Goal: Ask a question: Seek information or help from site administrators or community

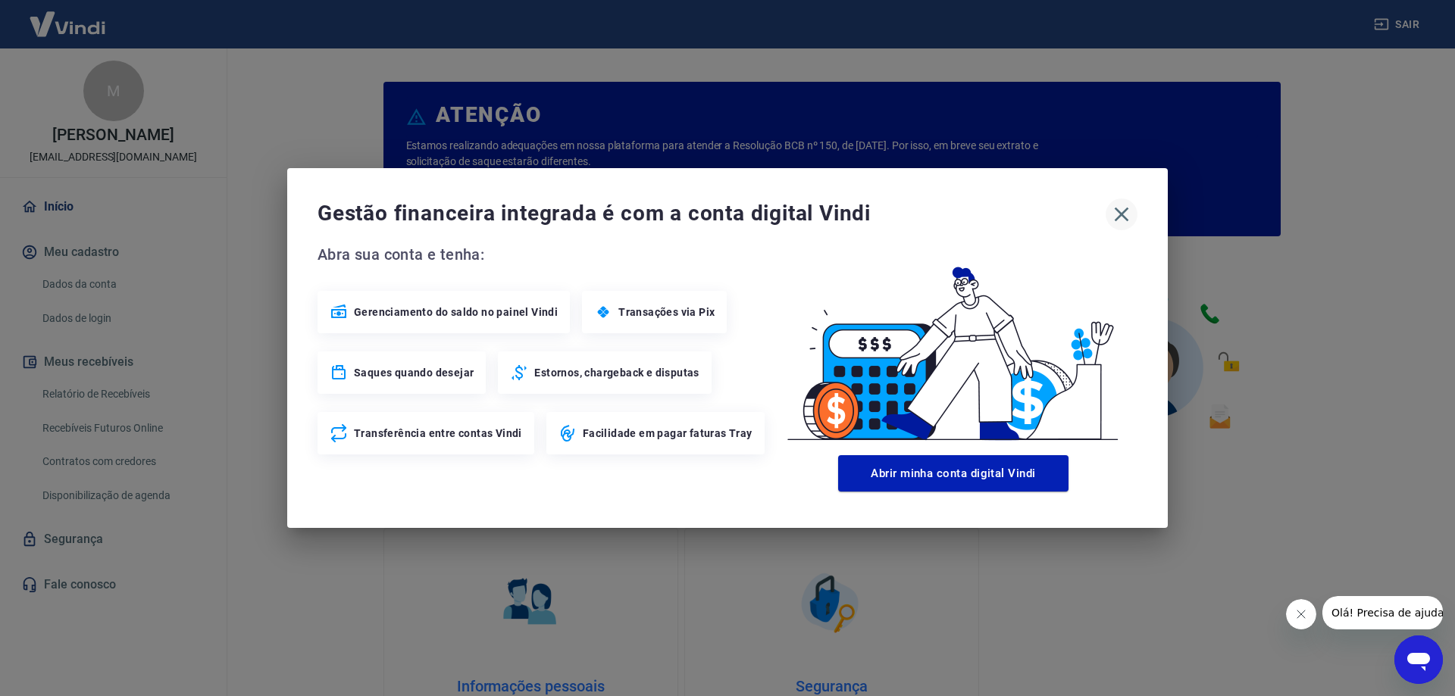
click at [1129, 216] on icon "button" at bounding box center [1121, 214] width 24 height 24
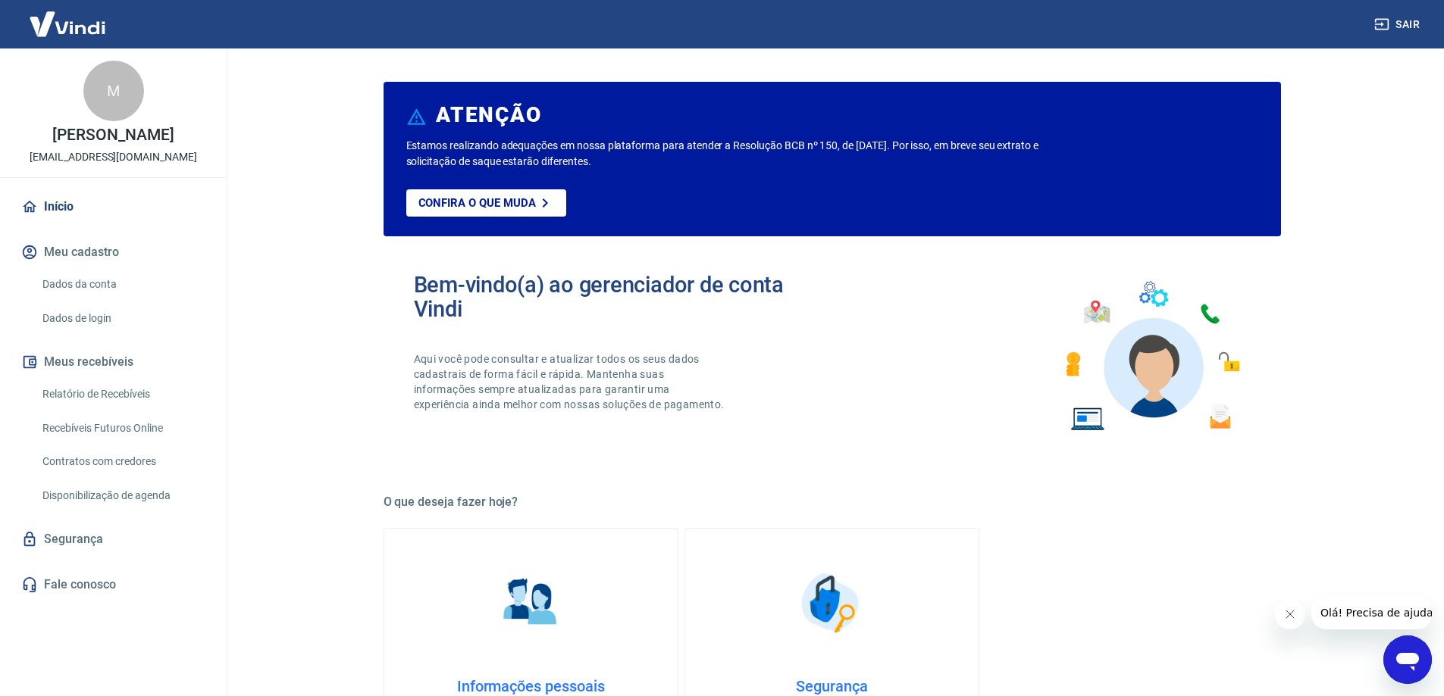
click at [120, 102] on div "M" at bounding box center [113, 91] width 61 height 61
click at [509, 204] on p "Confira o que muda" at bounding box center [476, 203] width 117 height 14
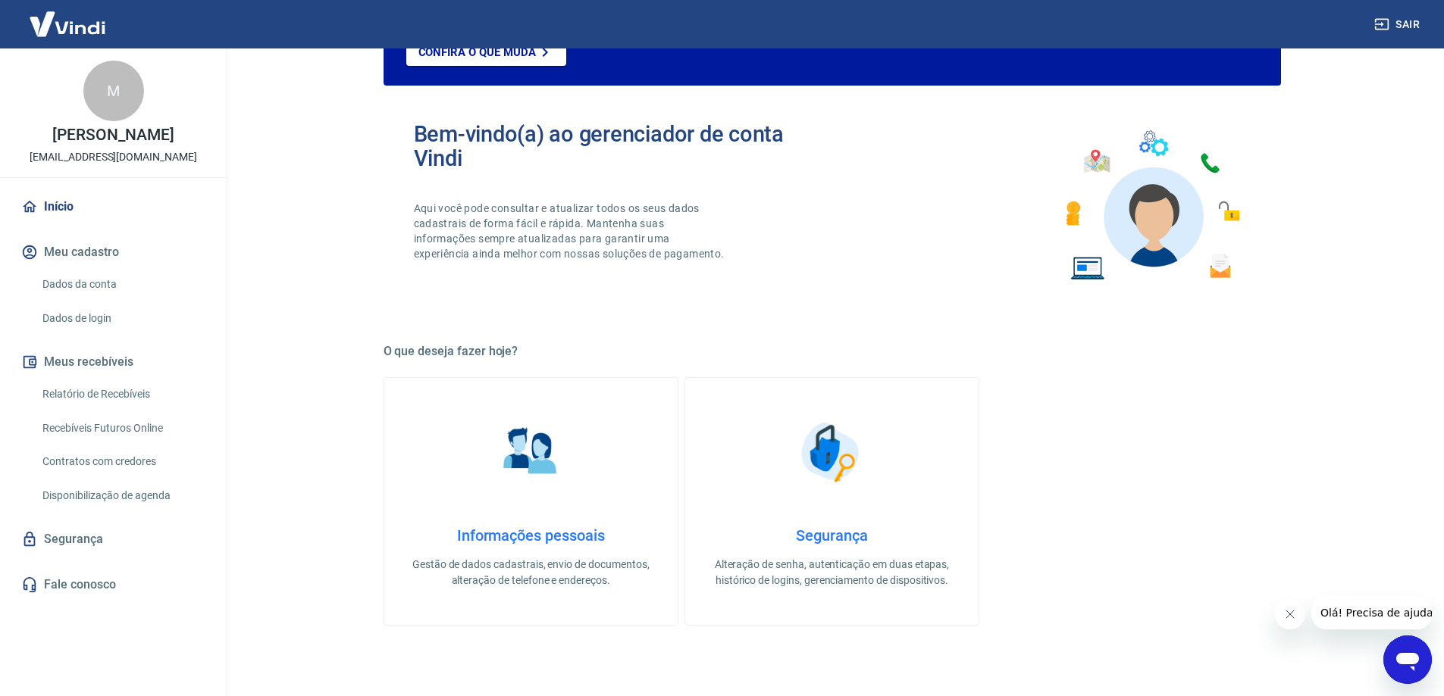
scroll to position [152, 0]
click at [80, 410] on link "Relatório de Recebíveis" at bounding box center [122, 394] width 172 height 31
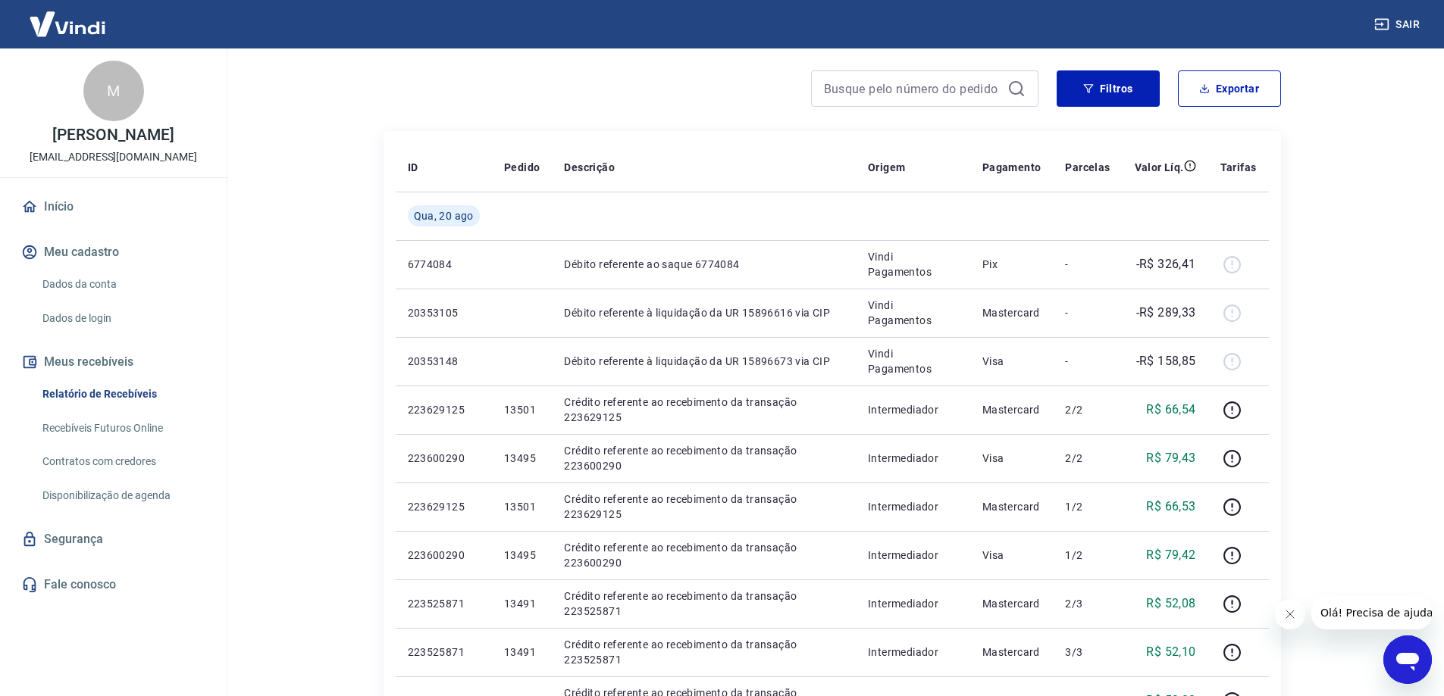
scroll to position [152, 0]
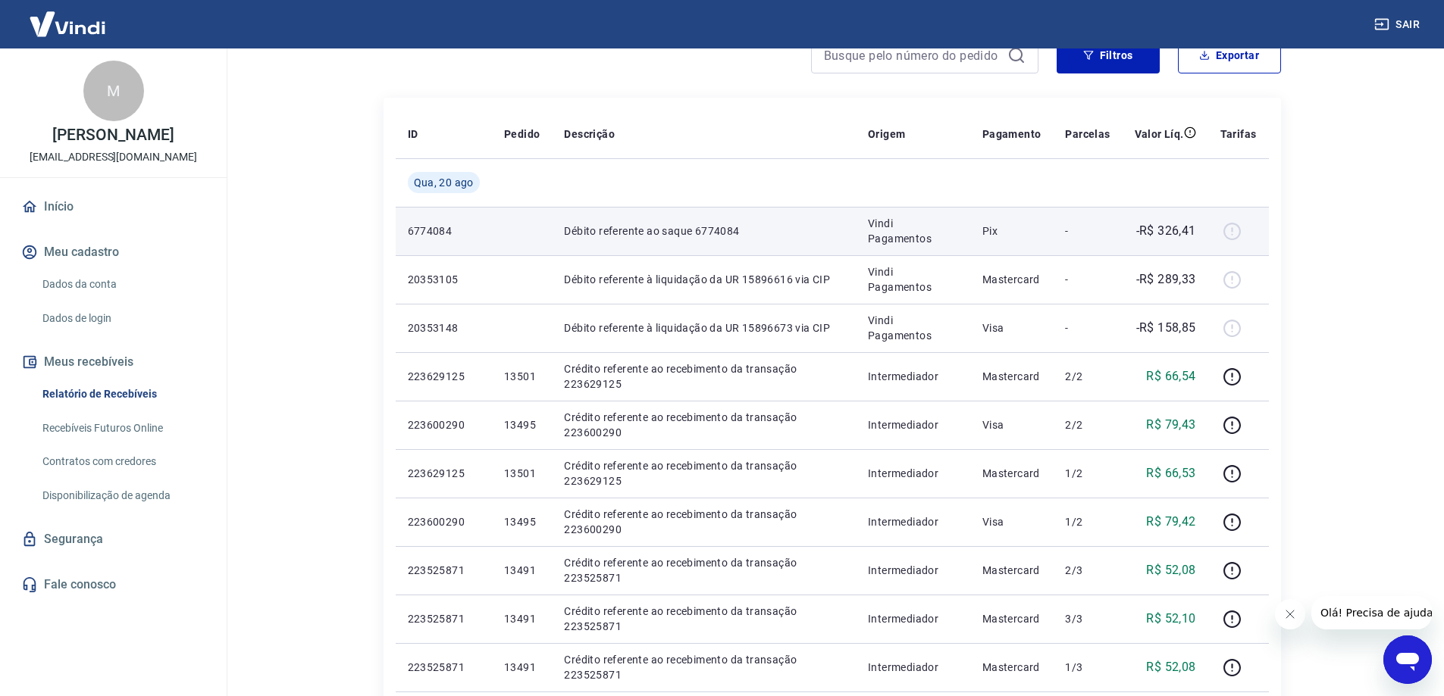
click at [1068, 237] on p "-" at bounding box center [1087, 231] width 45 height 15
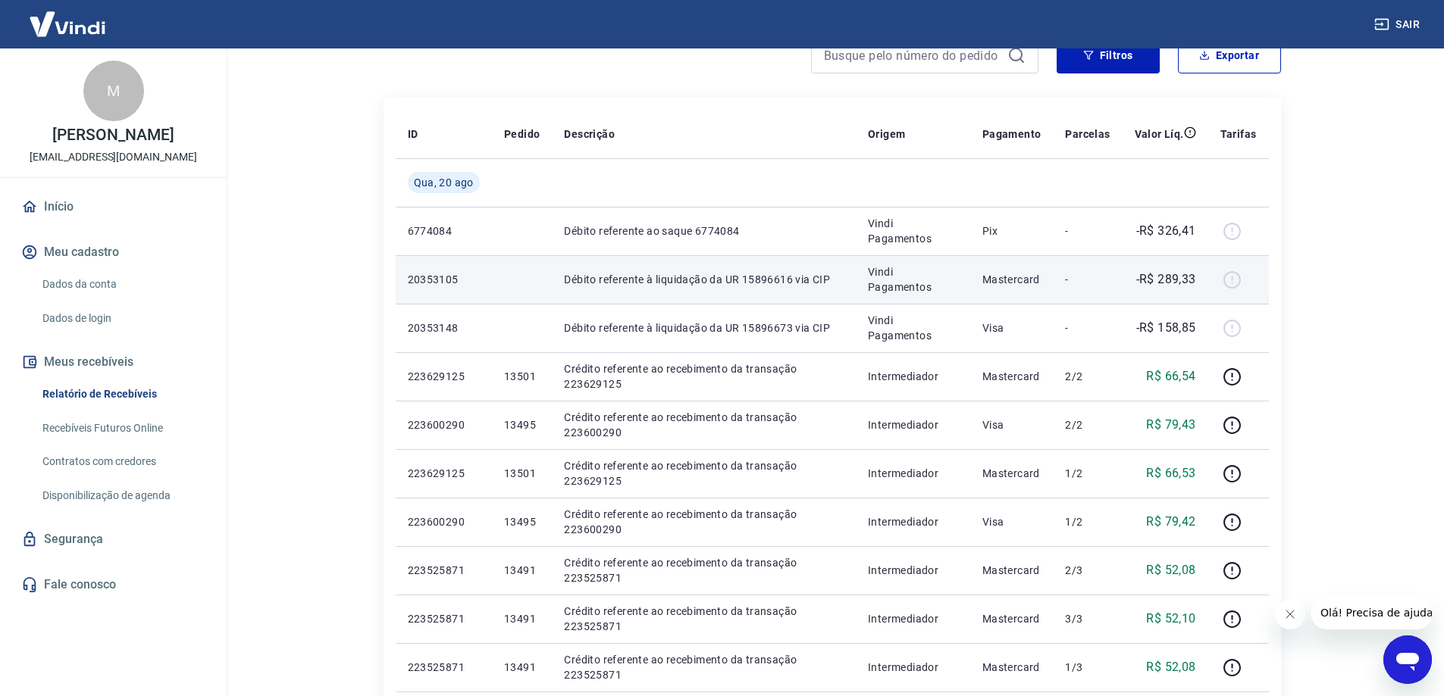
click at [1077, 276] on p "-" at bounding box center [1087, 279] width 45 height 15
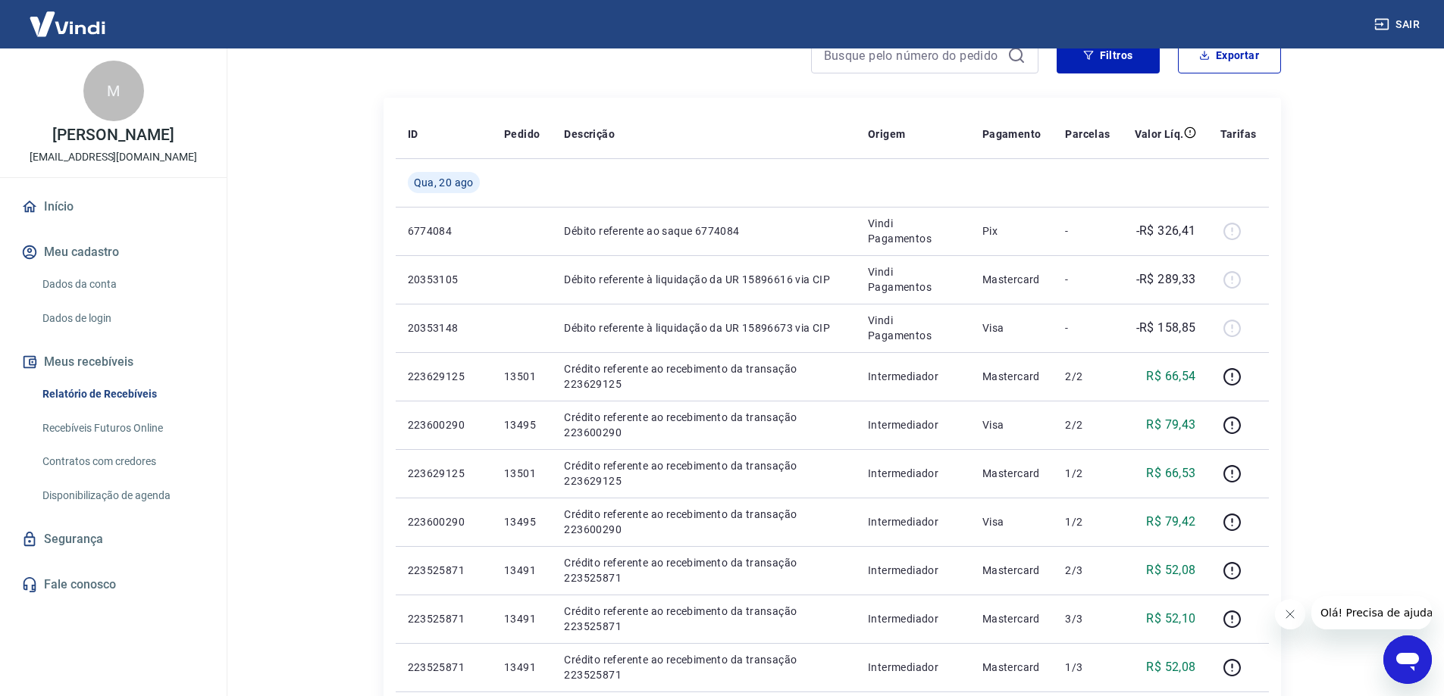
click at [43, 223] on link "Início" at bounding box center [113, 206] width 190 height 33
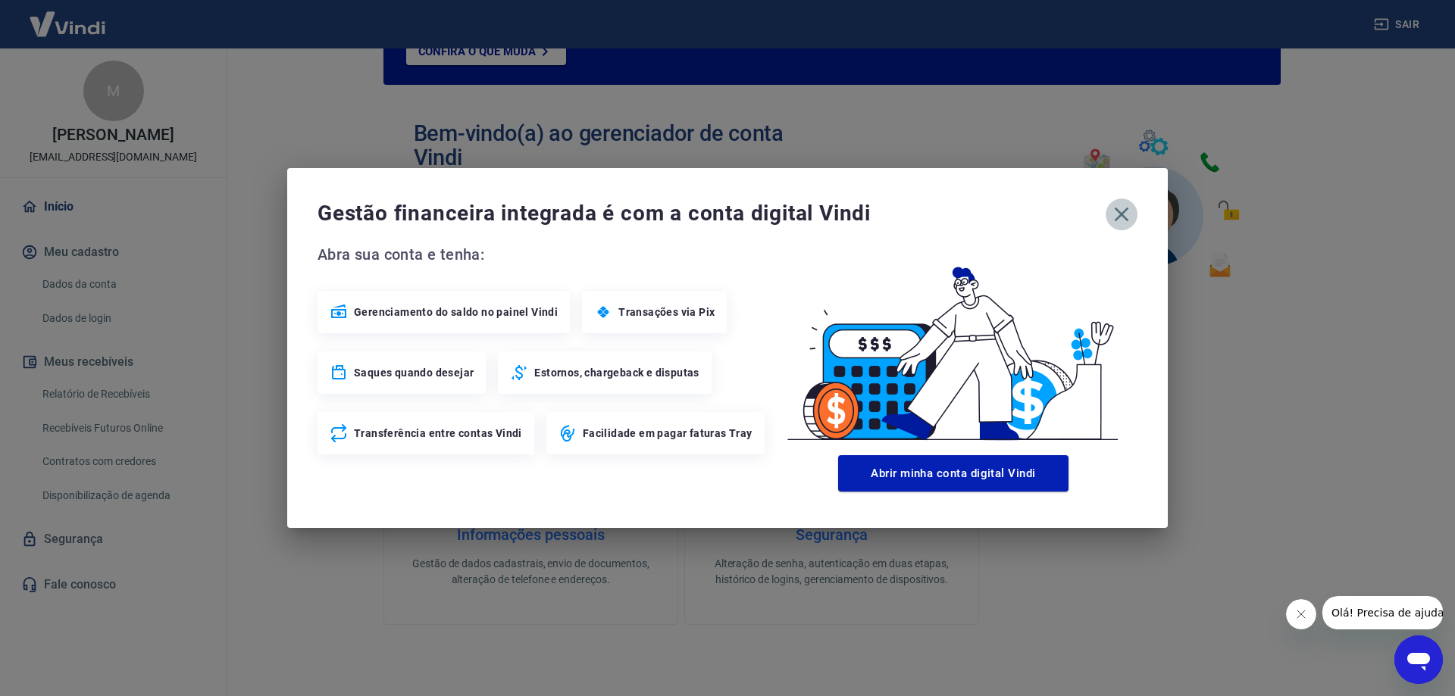
drag, startPoint x: 1119, startPoint y: 210, endPoint x: 1113, endPoint y: 217, distance: 9.1
click at [1119, 210] on icon "button" at bounding box center [1121, 214] width 24 height 24
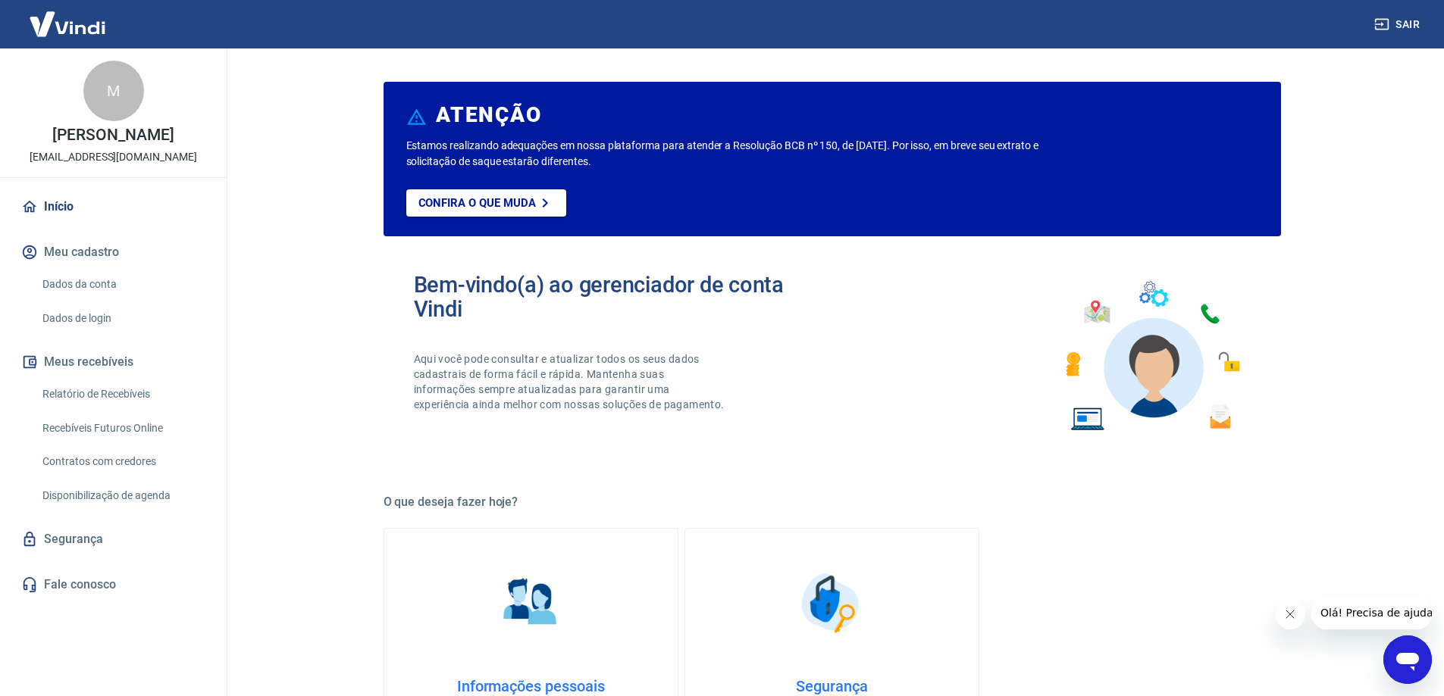
drag, startPoint x: 139, startPoint y: 107, endPoint x: 108, endPoint y: 77, distance: 42.9
click at [136, 104] on div "M" at bounding box center [113, 91] width 61 height 61
click at [82, 8] on img at bounding box center [67, 24] width 99 height 46
click at [86, 27] on img at bounding box center [67, 24] width 99 height 46
click at [67, 224] on link "Início" at bounding box center [113, 206] width 190 height 33
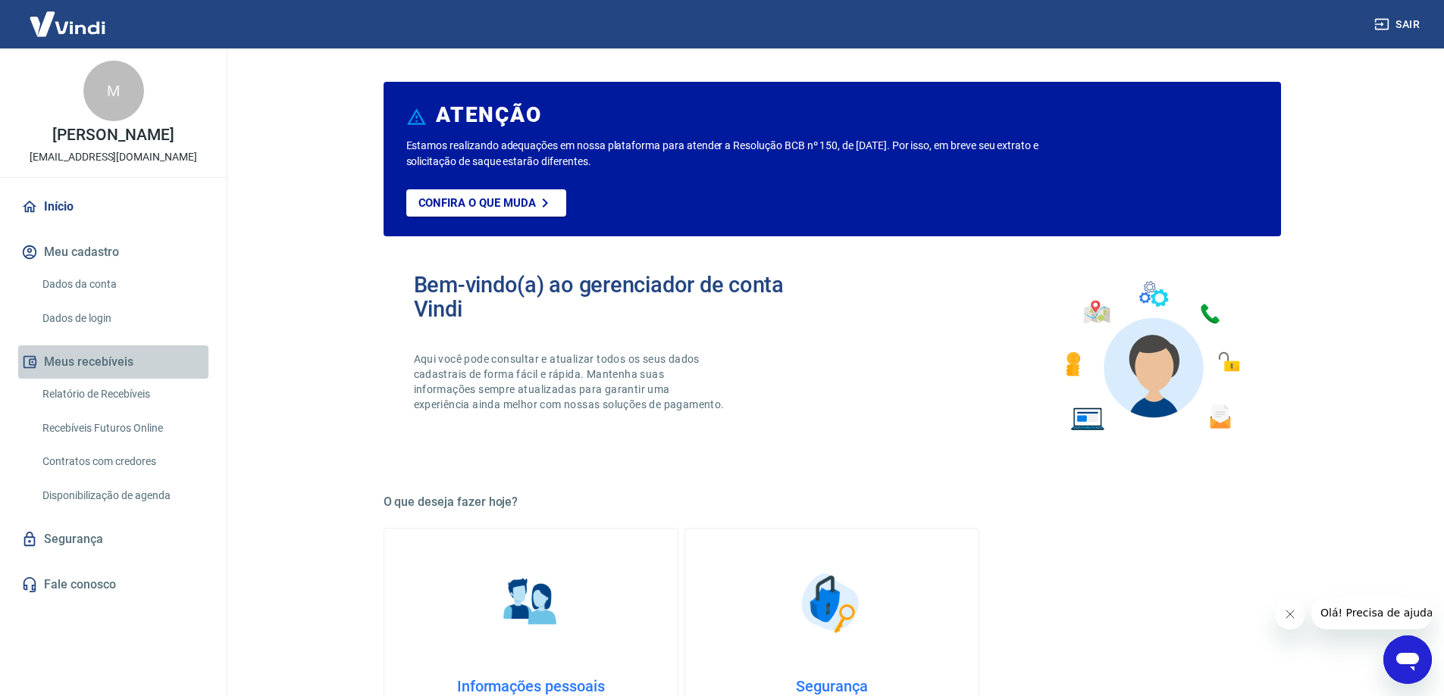
click at [104, 379] on button "Meus recebíveis" at bounding box center [113, 362] width 190 height 33
click at [115, 407] on link "Relatório de Recebíveis" at bounding box center [122, 394] width 172 height 31
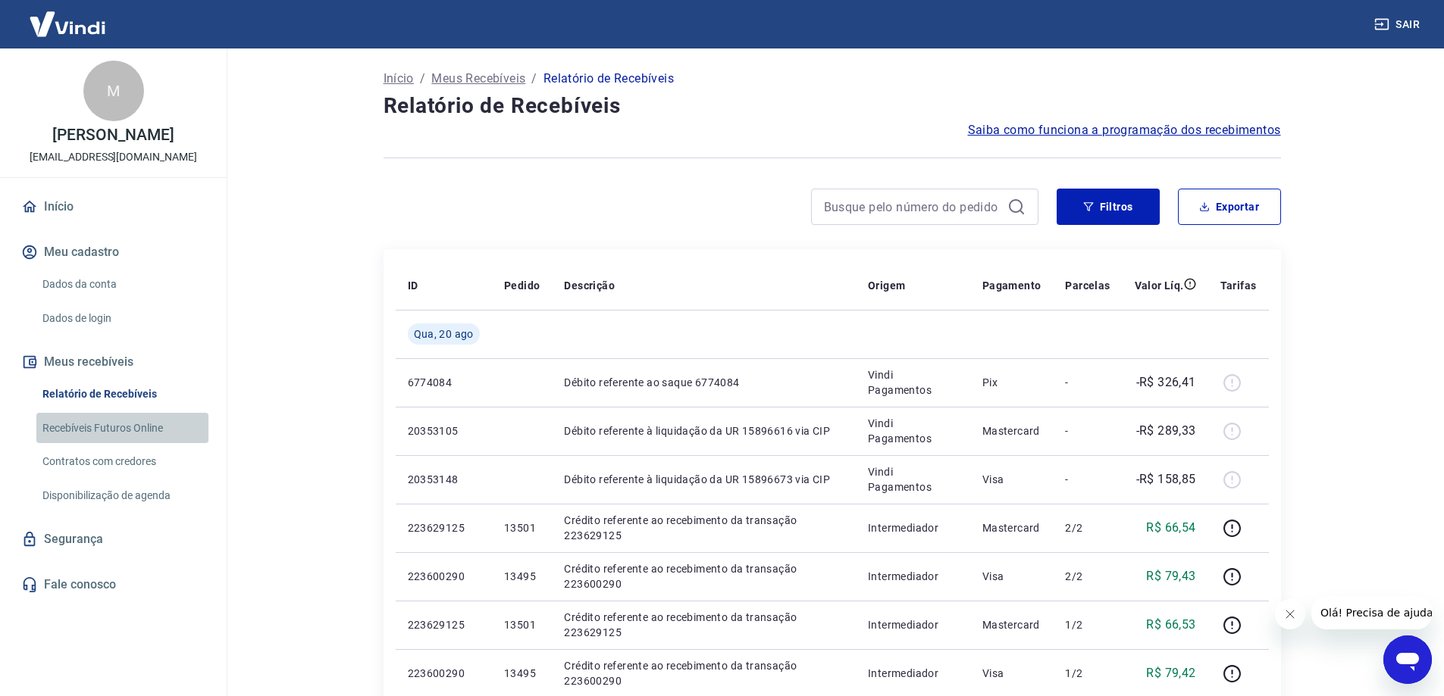
click at [168, 440] on link "Recebíveis Futuros Online" at bounding box center [122, 428] width 172 height 31
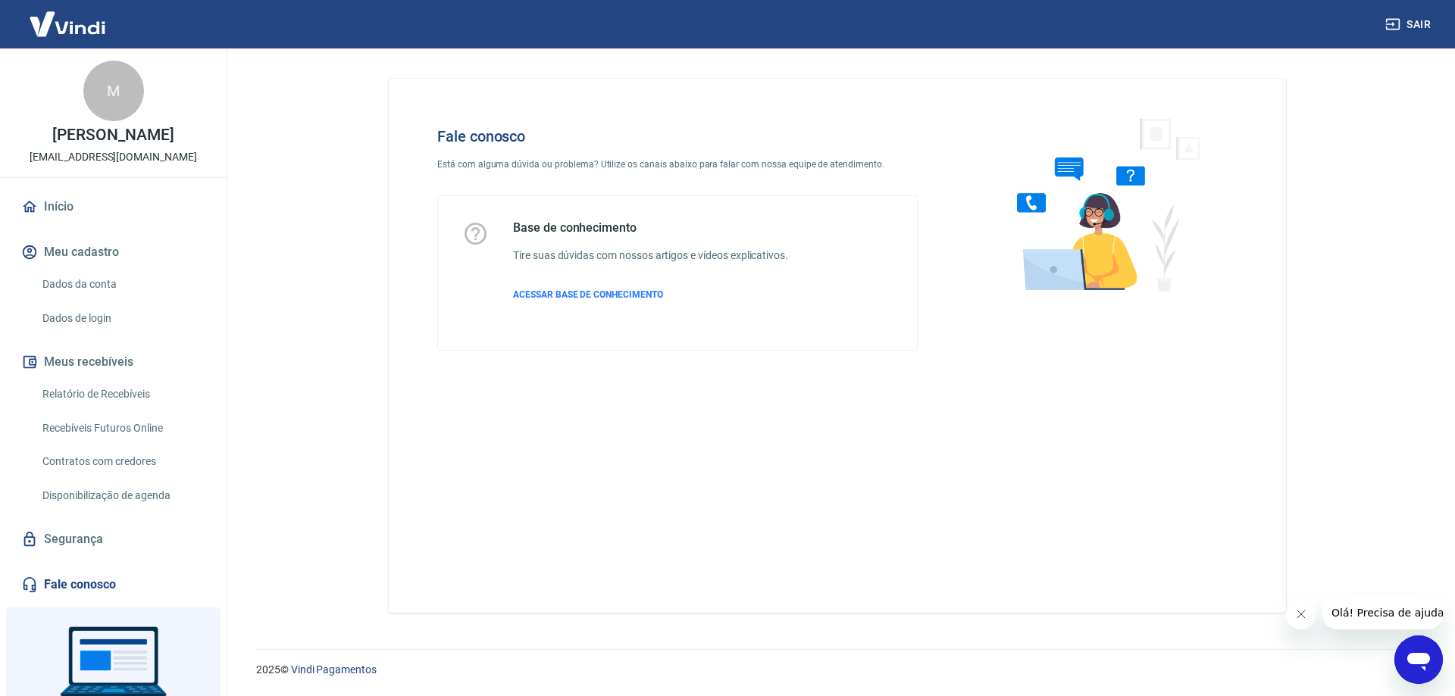
click at [1394, 612] on span "Olá! Precisa de ajuda?" at bounding box center [1390, 613] width 118 height 12
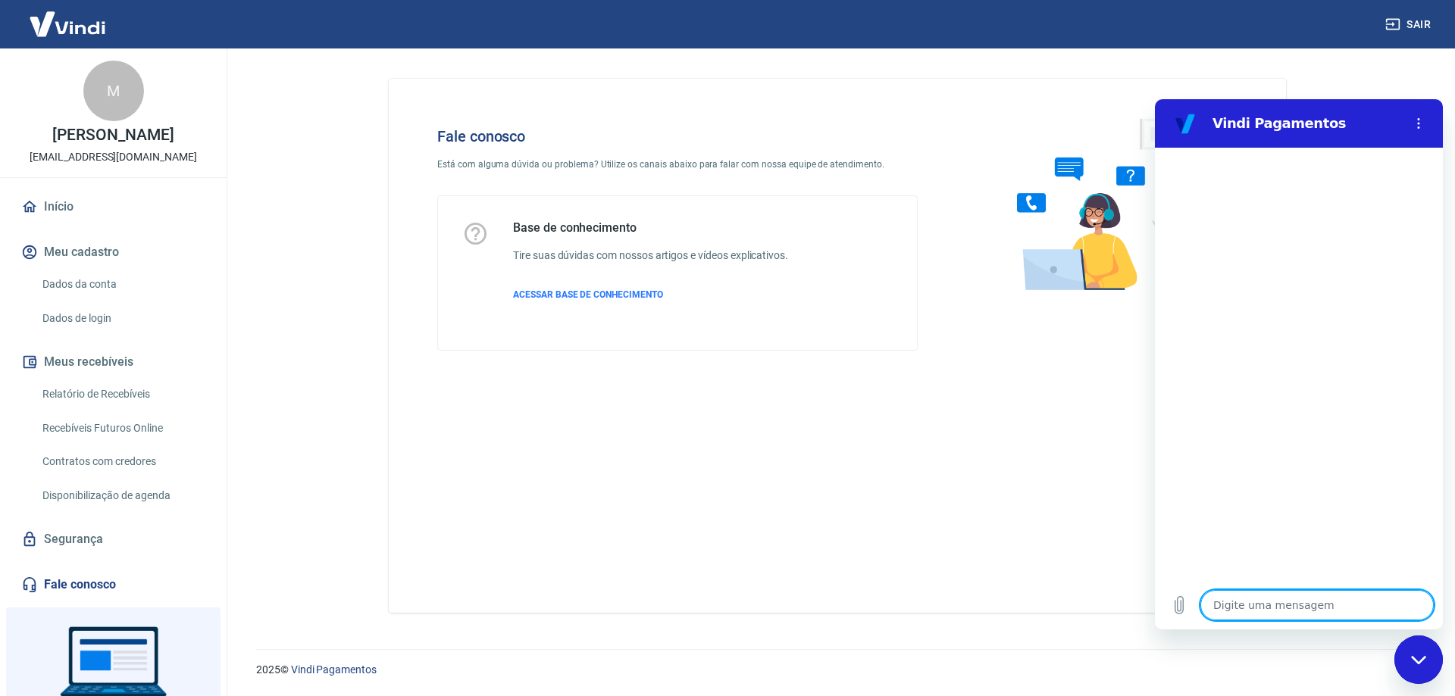
click at [1323, 618] on textarea at bounding box center [1316, 605] width 233 height 30
click at [1310, 608] on textarea at bounding box center [1316, 605] width 233 height 30
type textarea "O"
type textarea "x"
type textarea "Ol"
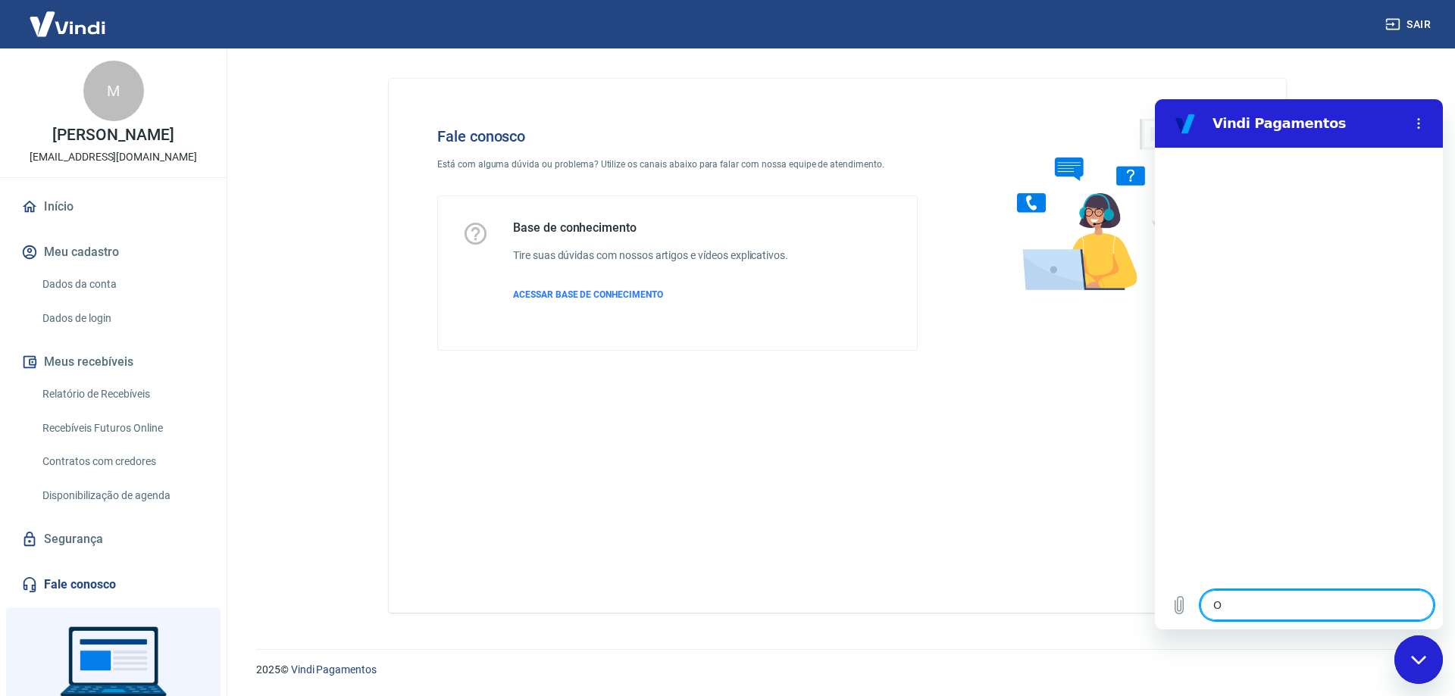
type textarea "x"
type textarea "Olá"
type textarea "x"
type textarea "Olá,"
type textarea "x"
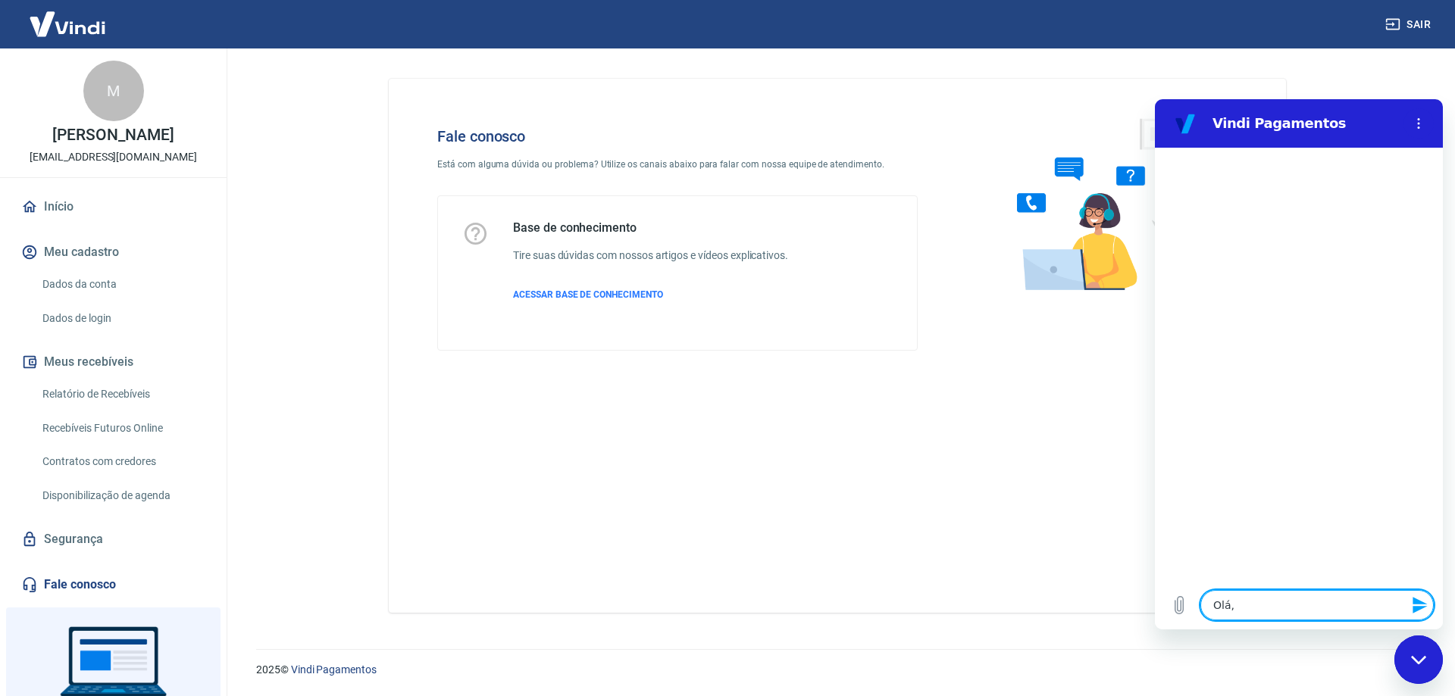
type textarea "Olá,"
type textarea "x"
type textarea "Olá, b"
type textarea "x"
type textarea "Olá, bo"
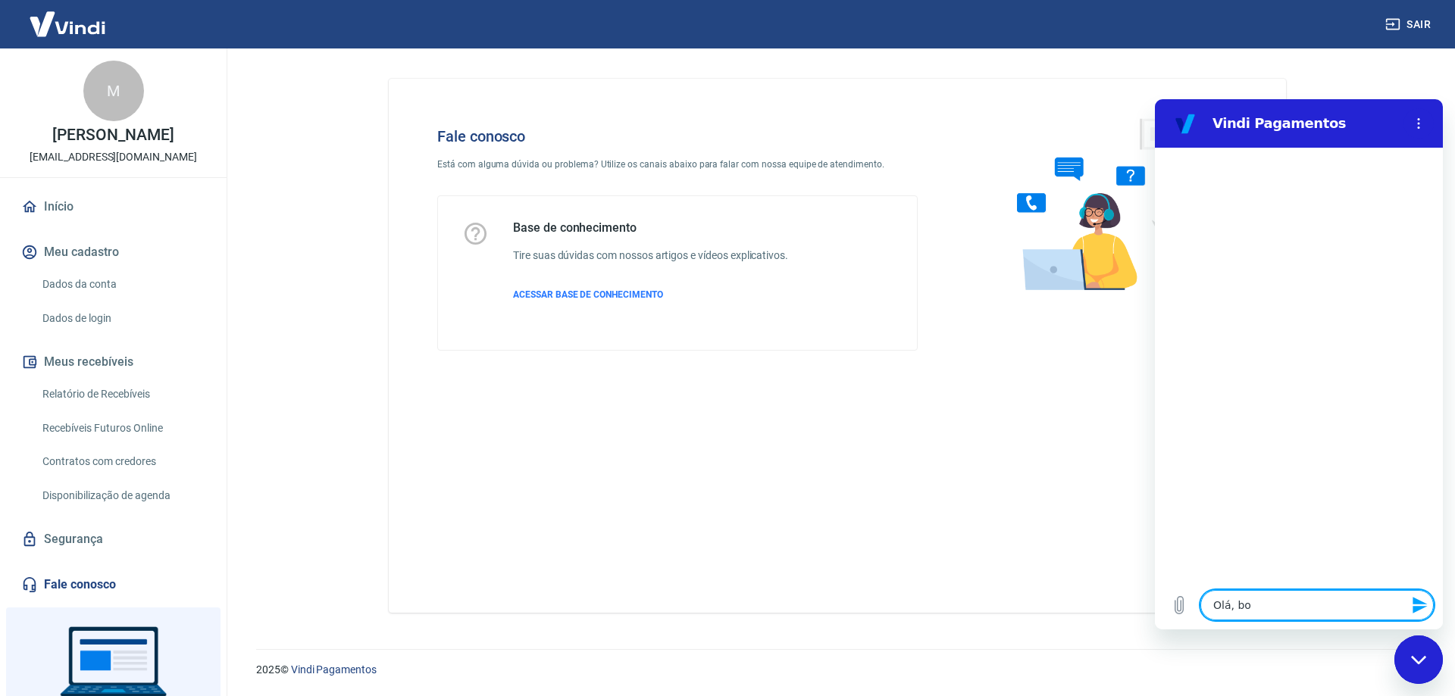
type textarea "x"
type textarea "Olá, boa"
type textarea "x"
type textarea "Olá, boa"
type textarea "x"
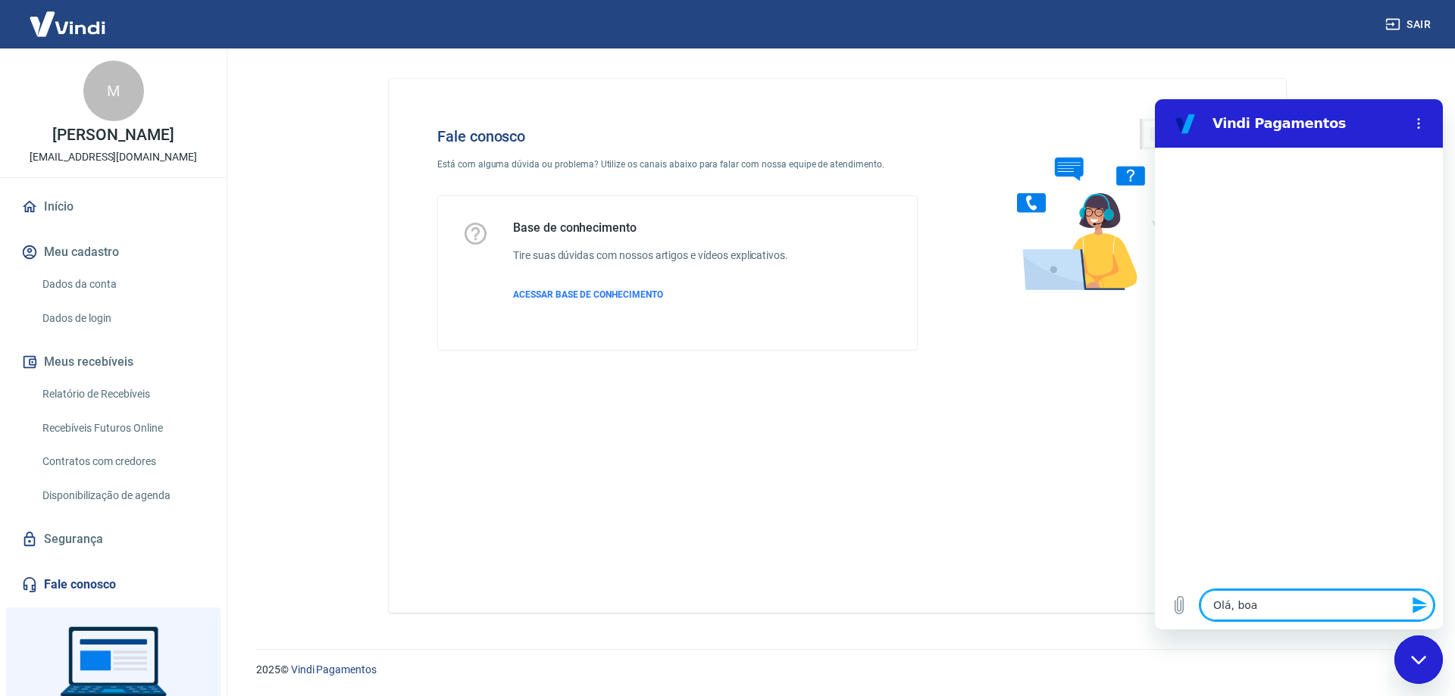
type textarea "Olá, boa t"
type textarea "x"
type textarea "Olá, boa ta"
type textarea "x"
type textarea "Olá, boa tar"
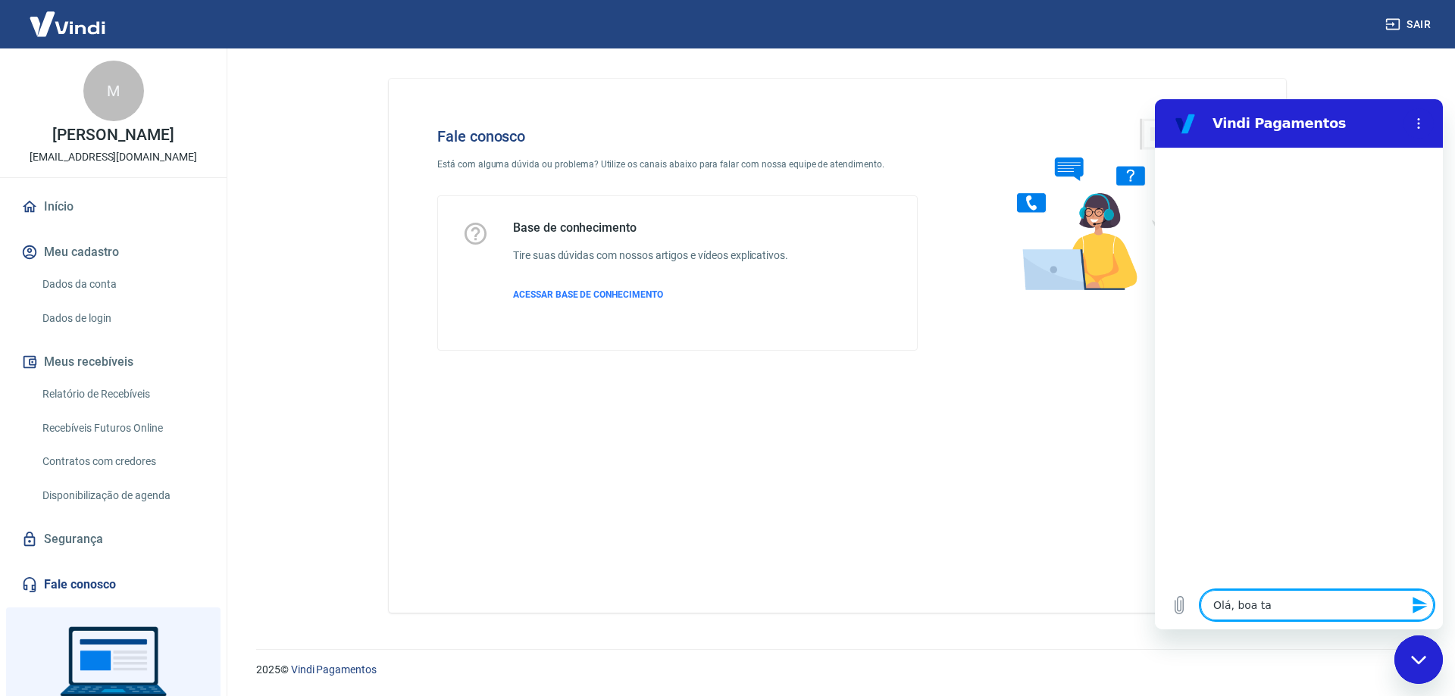
type textarea "x"
type textarea "Olá, boa tard"
type textarea "x"
type textarea "Olá, boa tarde"
type textarea "x"
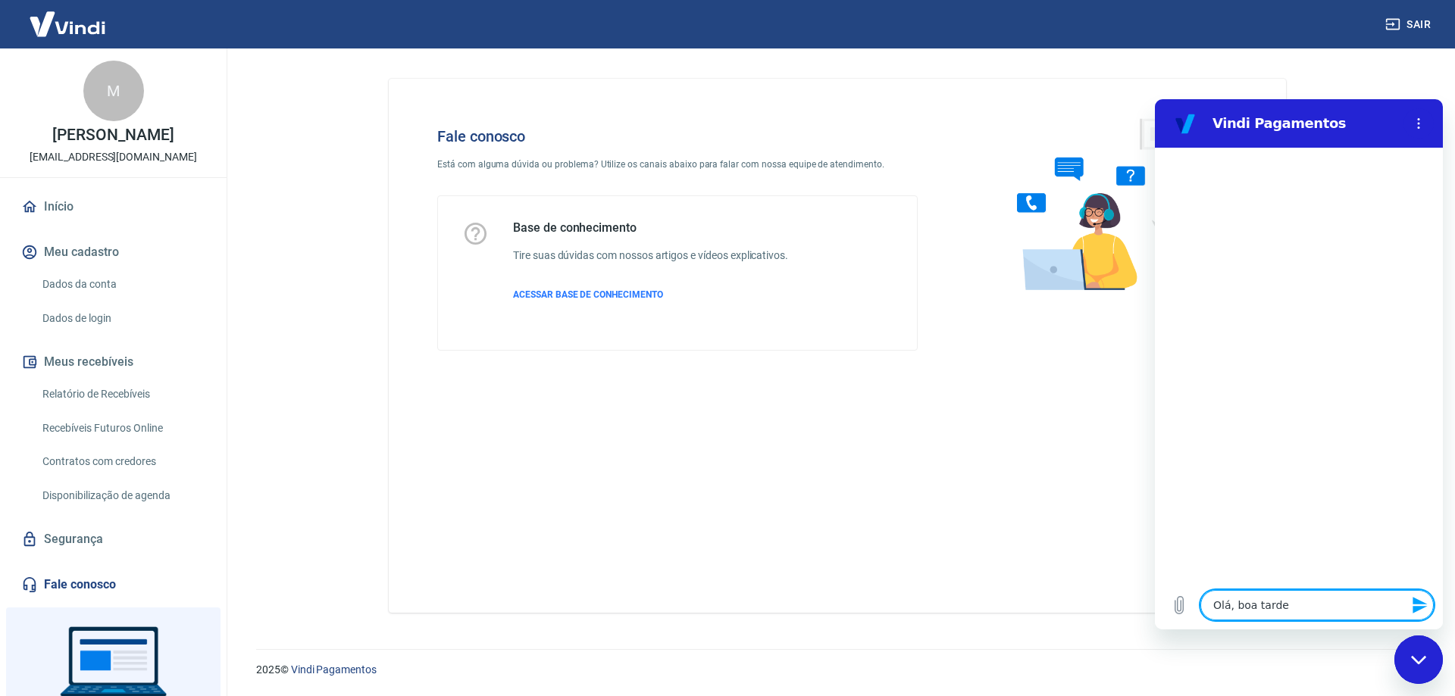
type textarea "Olá, boa tarde"
type textarea "x"
type textarea "Olá, boa tarde"
type textarea "x"
type textarea "Olá, boa tarde!"
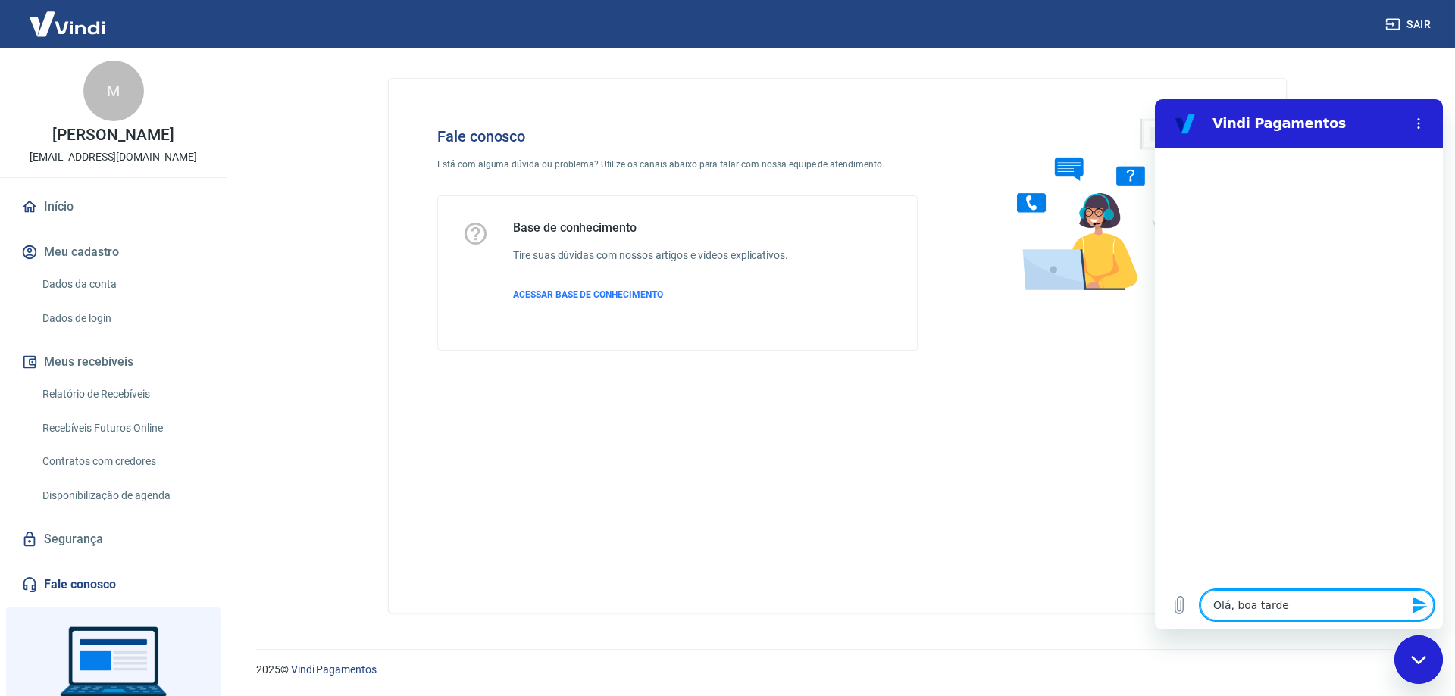
type textarea "x"
type textarea "Olá, boa tarde!"
type textarea "x"
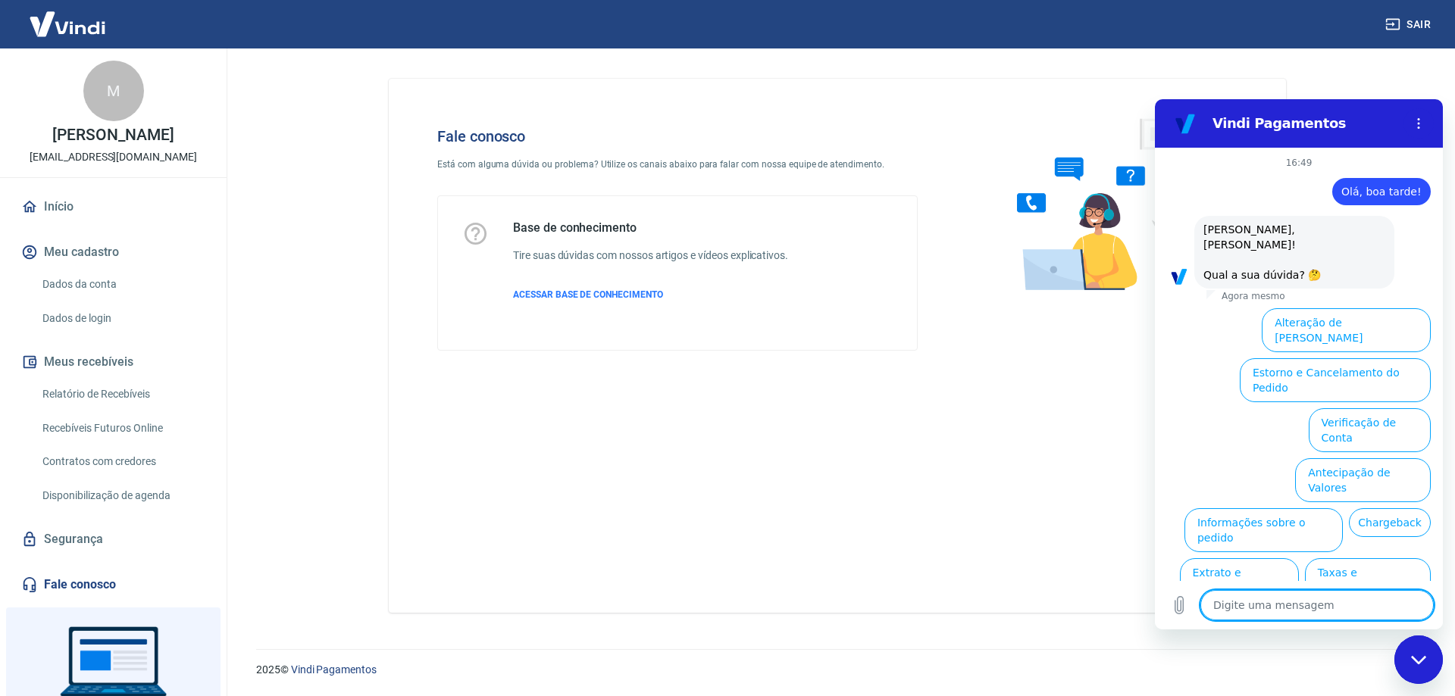
scroll to position [39, 0]
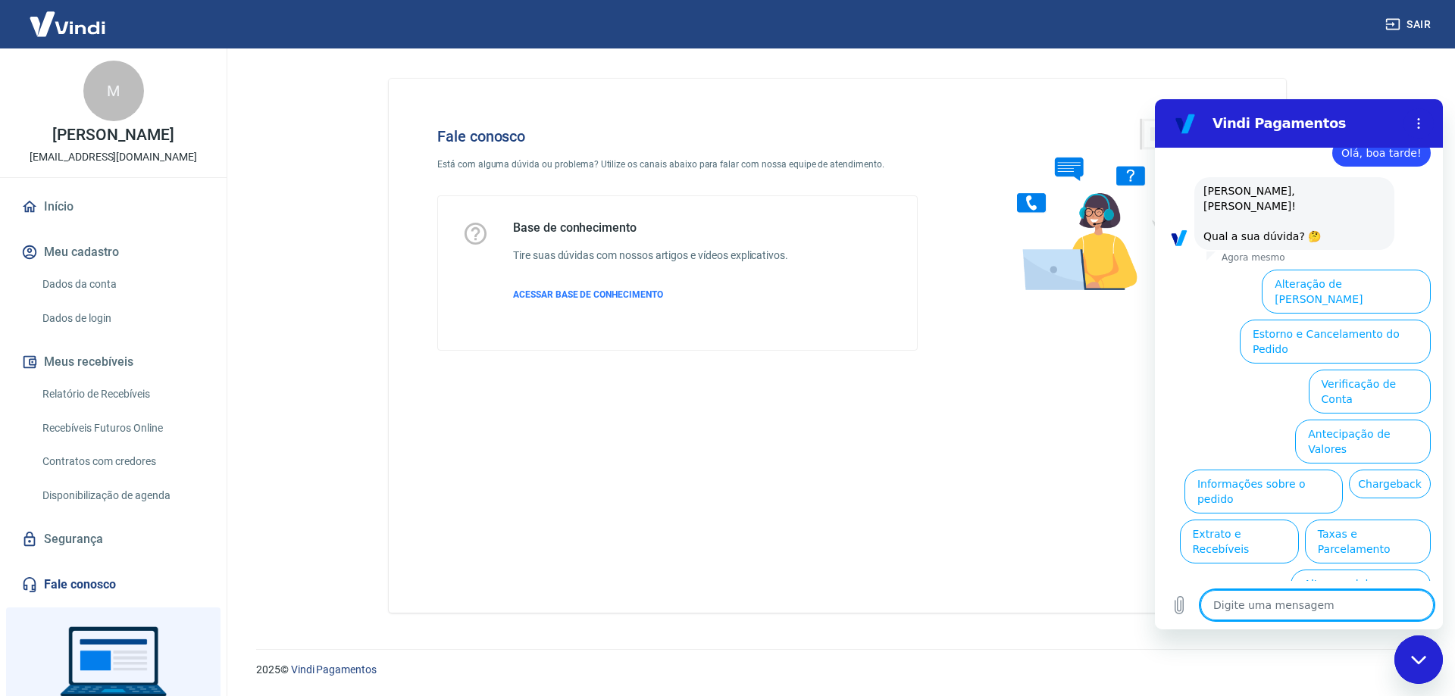
type textarea "A"
type textarea "x"
type textarea "As"
type textarea "x"
type textarea "As"
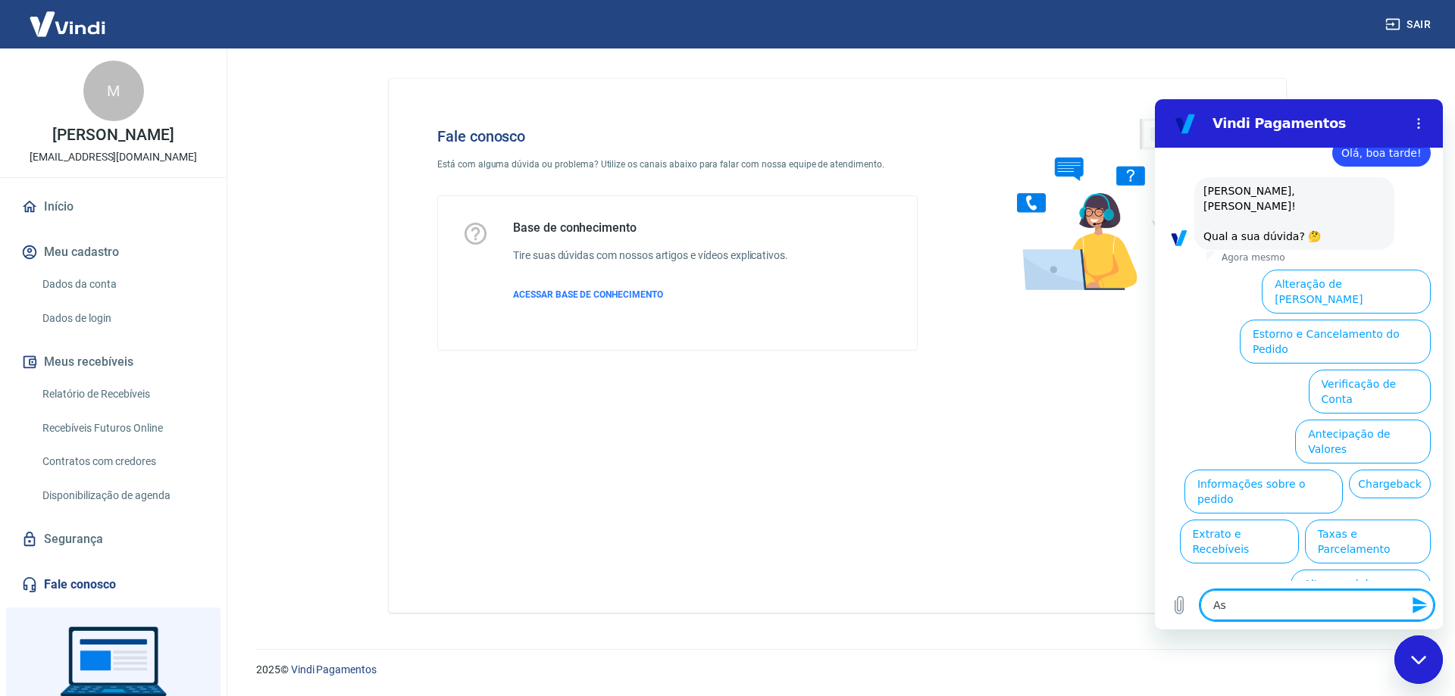
type textarea "x"
type textarea "As c"
type textarea "x"
type textarea "As cl"
type textarea "x"
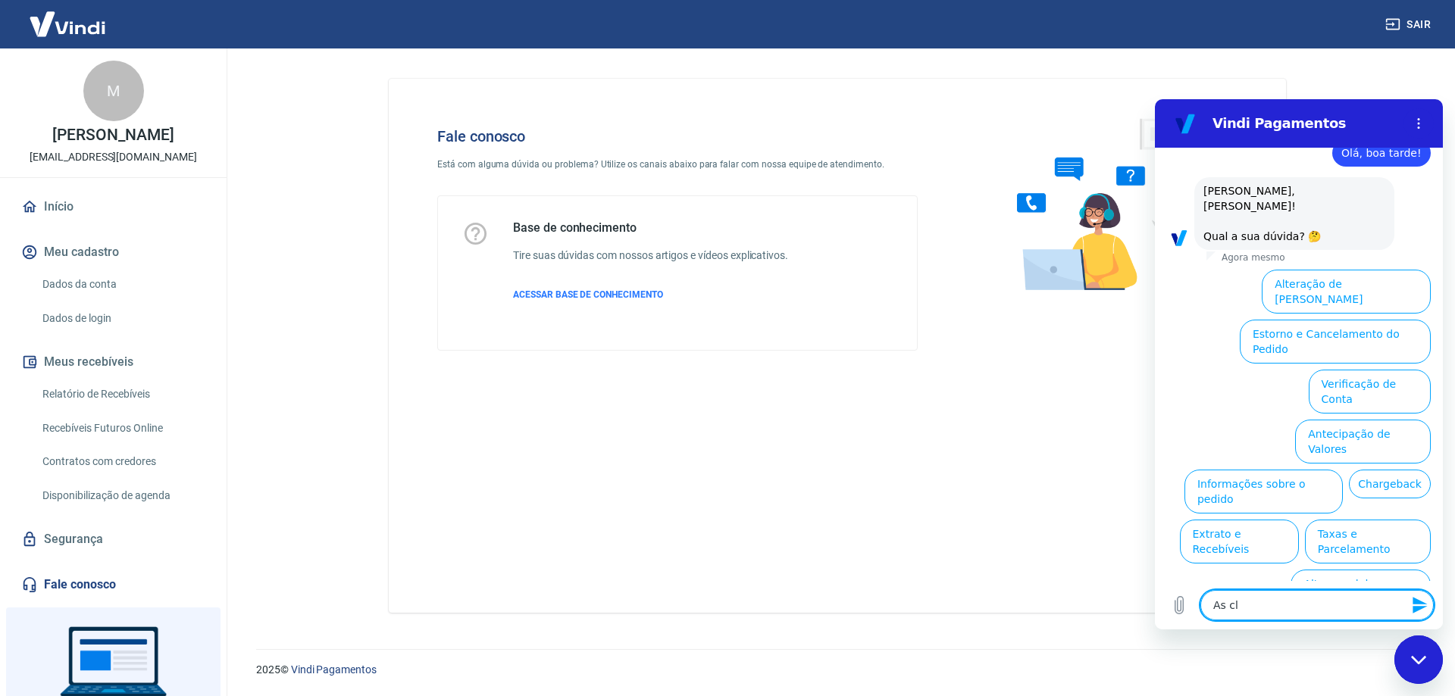
type textarea "As cli"
type textarea "x"
type textarea "As clie"
type textarea "x"
type textarea "As clien"
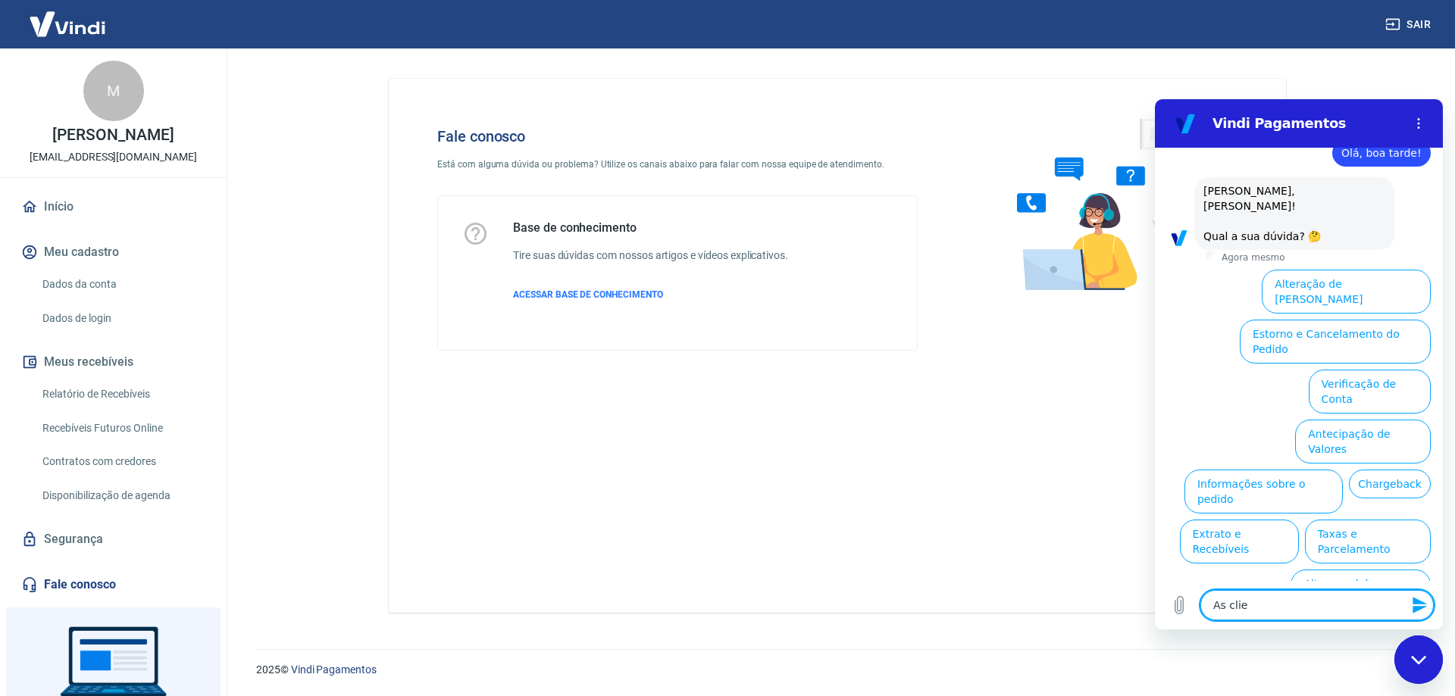
type textarea "x"
type textarea "As client"
type textarea "x"
type textarea "As cliente"
type textarea "x"
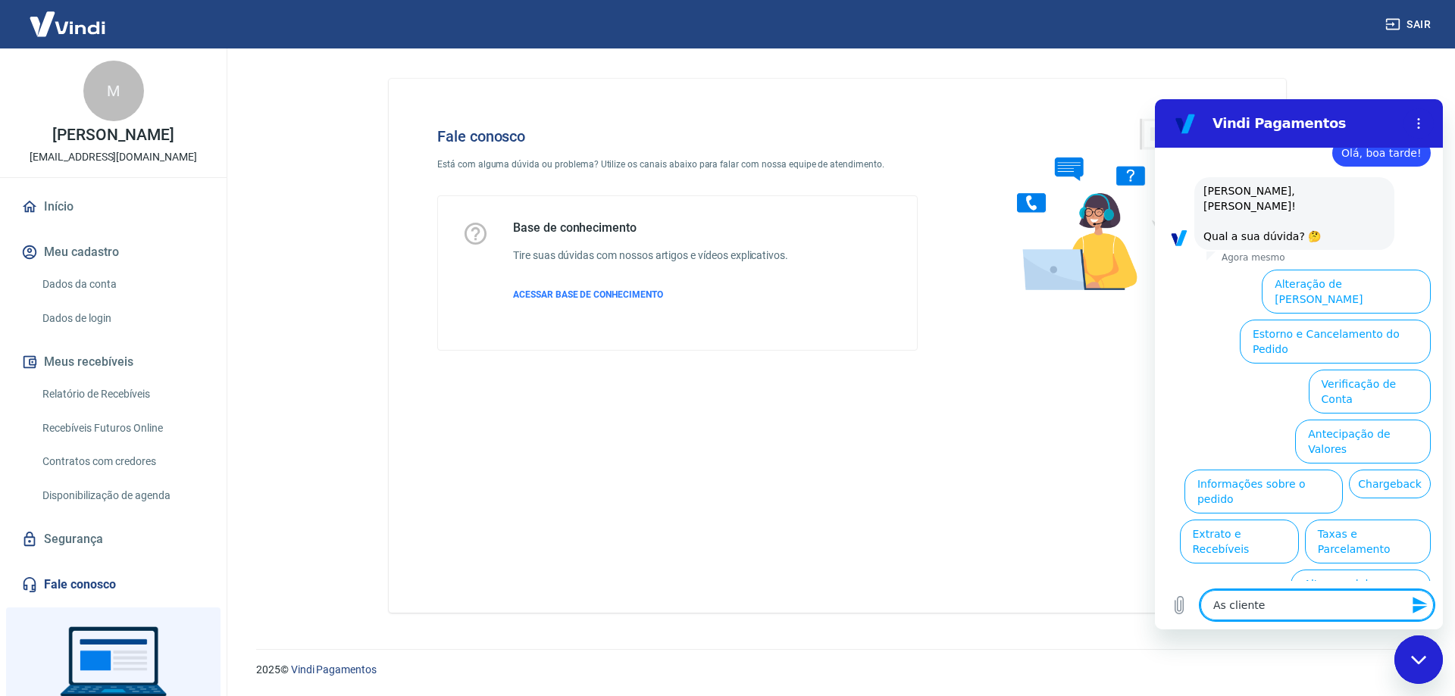
type textarea "As cliente"
type textarea "x"
type textarea "As cliente"
type textarea "x"
type textarea "As client"
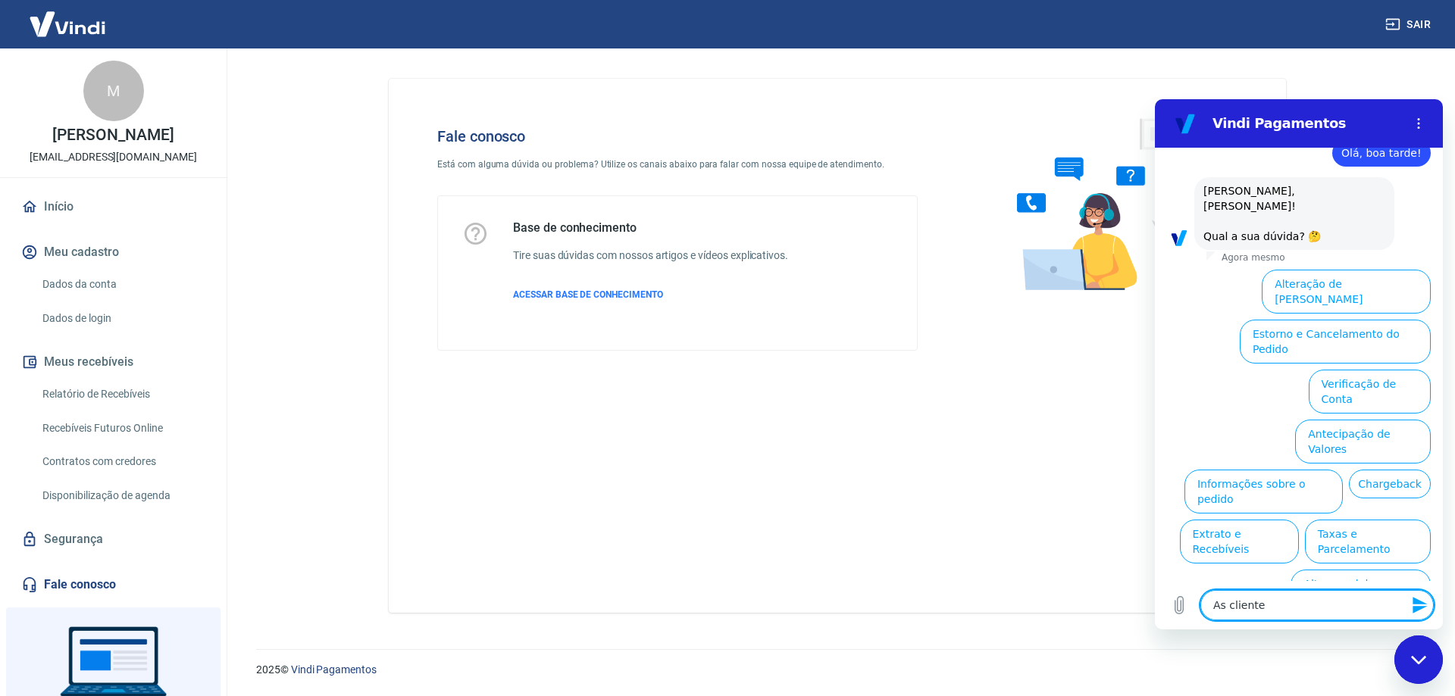
type textarea "x"
type textarea "As clien"
type textarea "x"
type textarea "As clie"
type textarea "x"
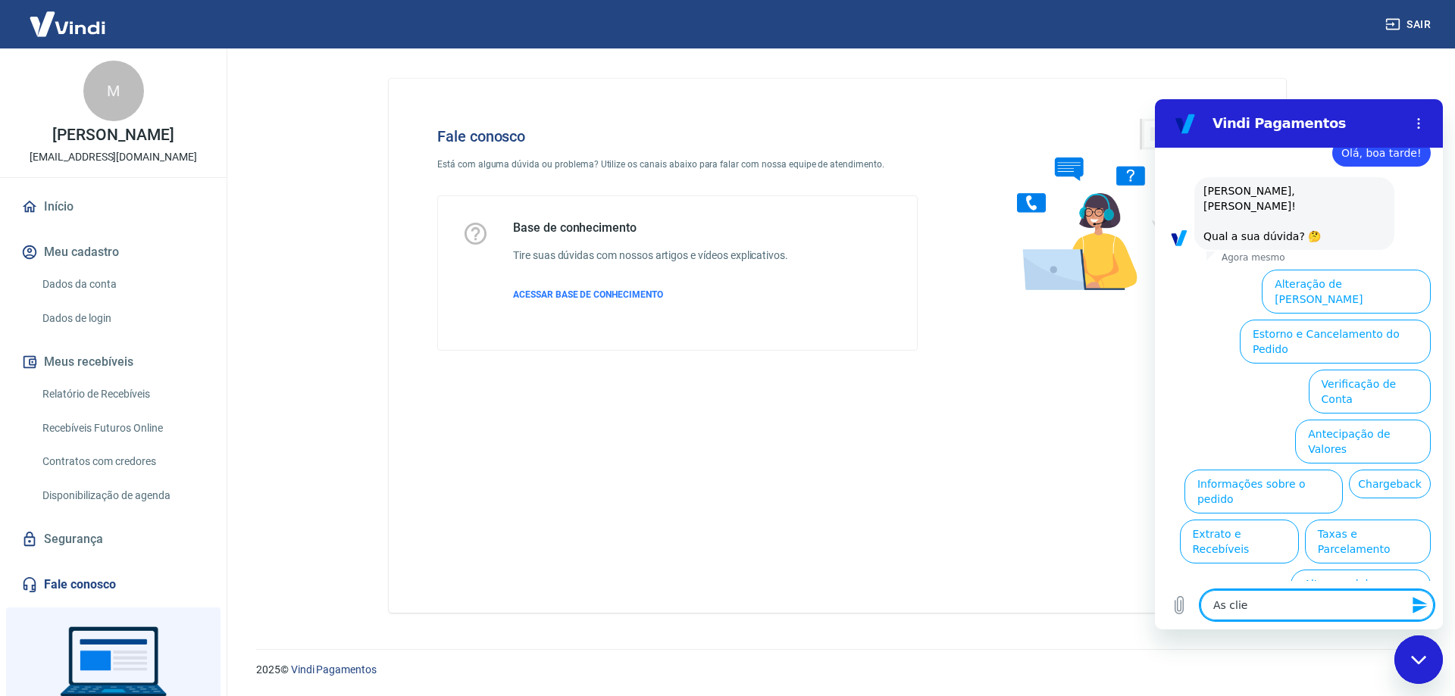
type textarea "As cli"
type textarea "x"
type textarea "As cl"
type textarea "x"
type textarea "As c"
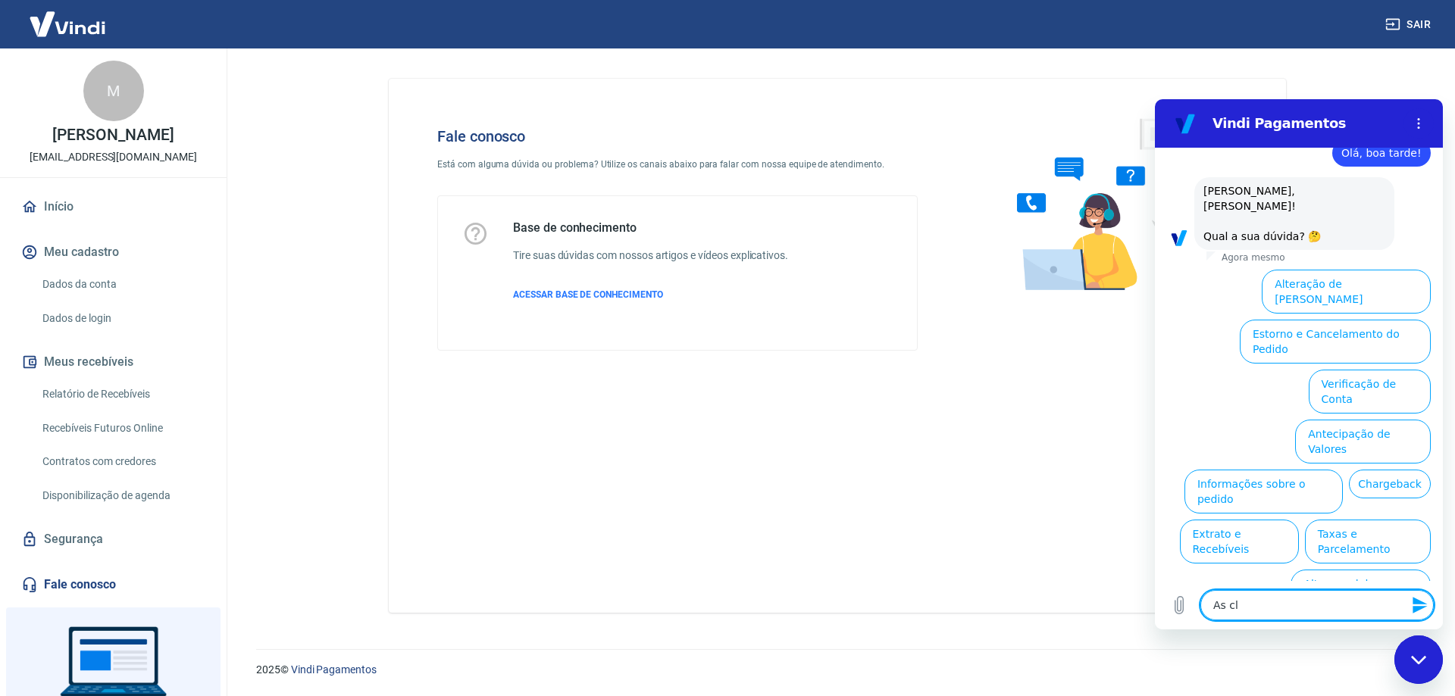
type textarea "x"
type textarea "As"
type textarea "x"
type textarea "As"
type textarea "x"
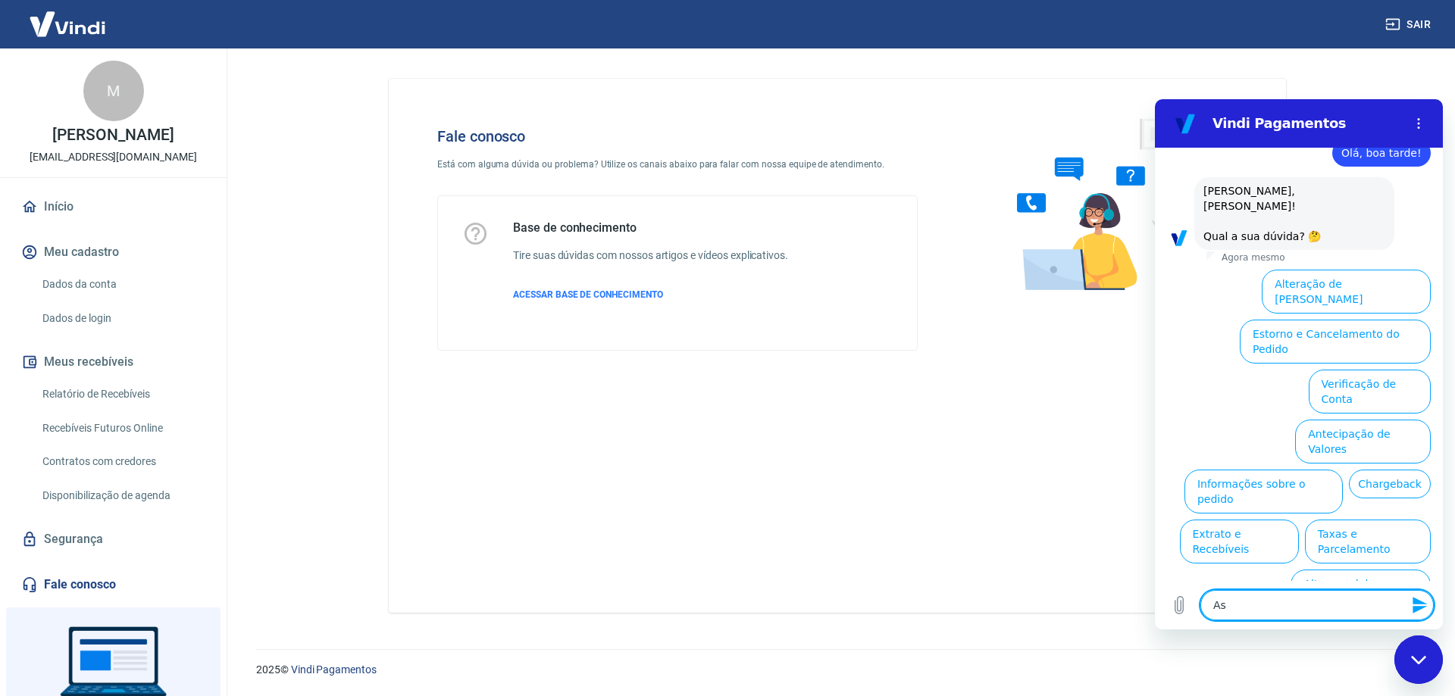
type textarea "A"
type textarea "x"
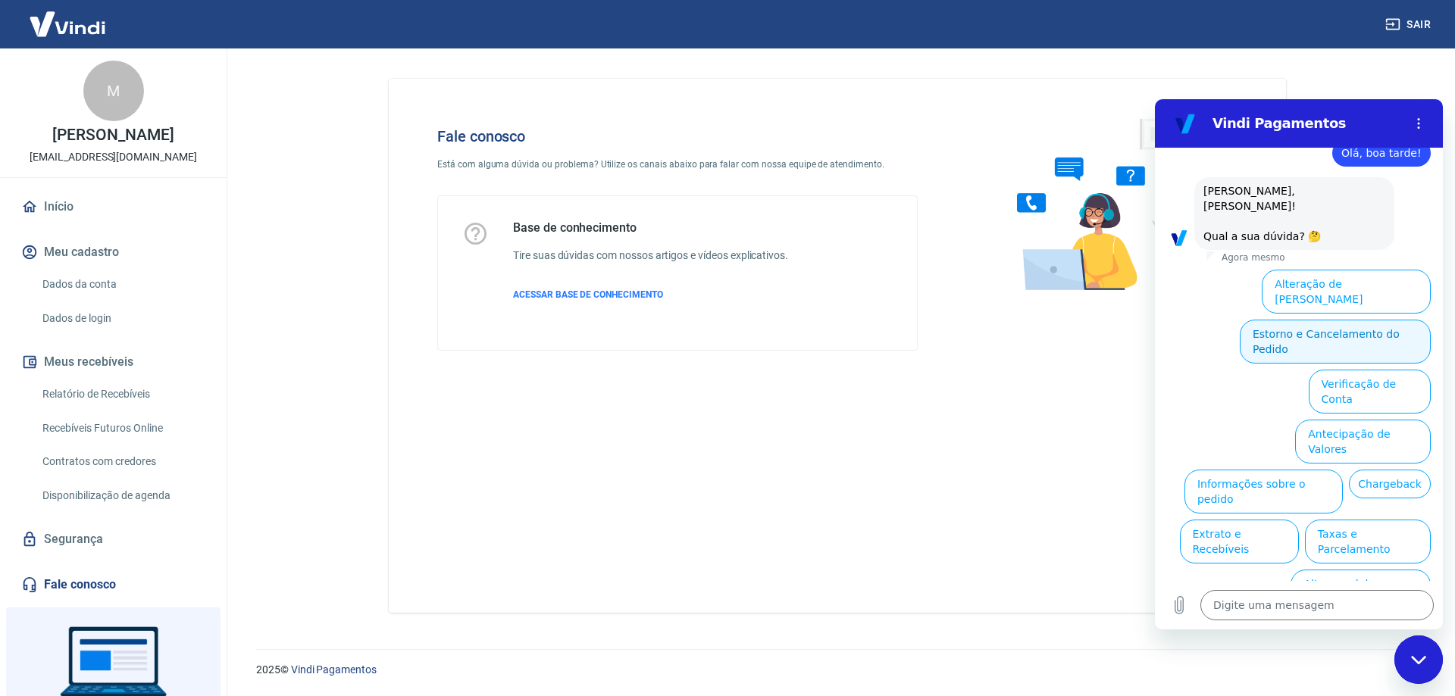
click at [1317, 320] on button "Estorno e Cancelamento do Pedido" at bounding box center [1335, 342] width 191 height 44
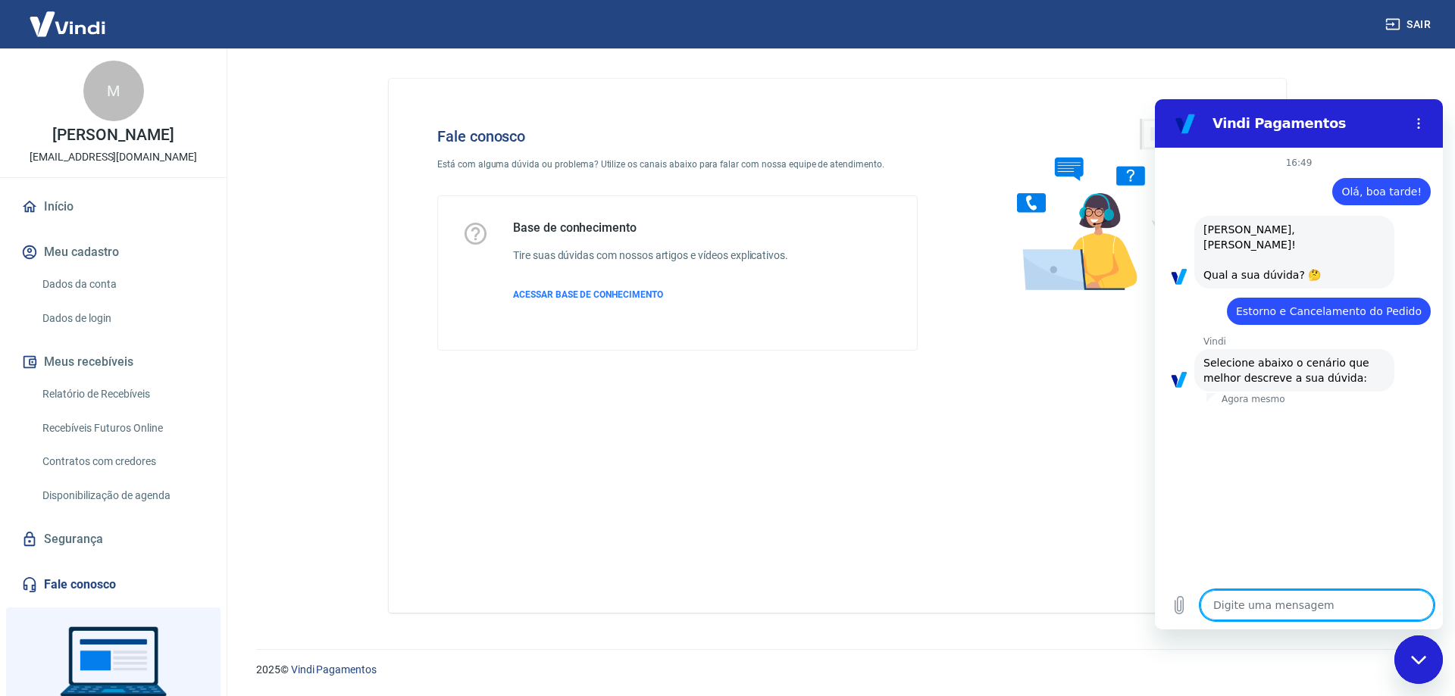
click at [1272, 605] on textarea at bounding box center [1316, 605] width 233 height 30
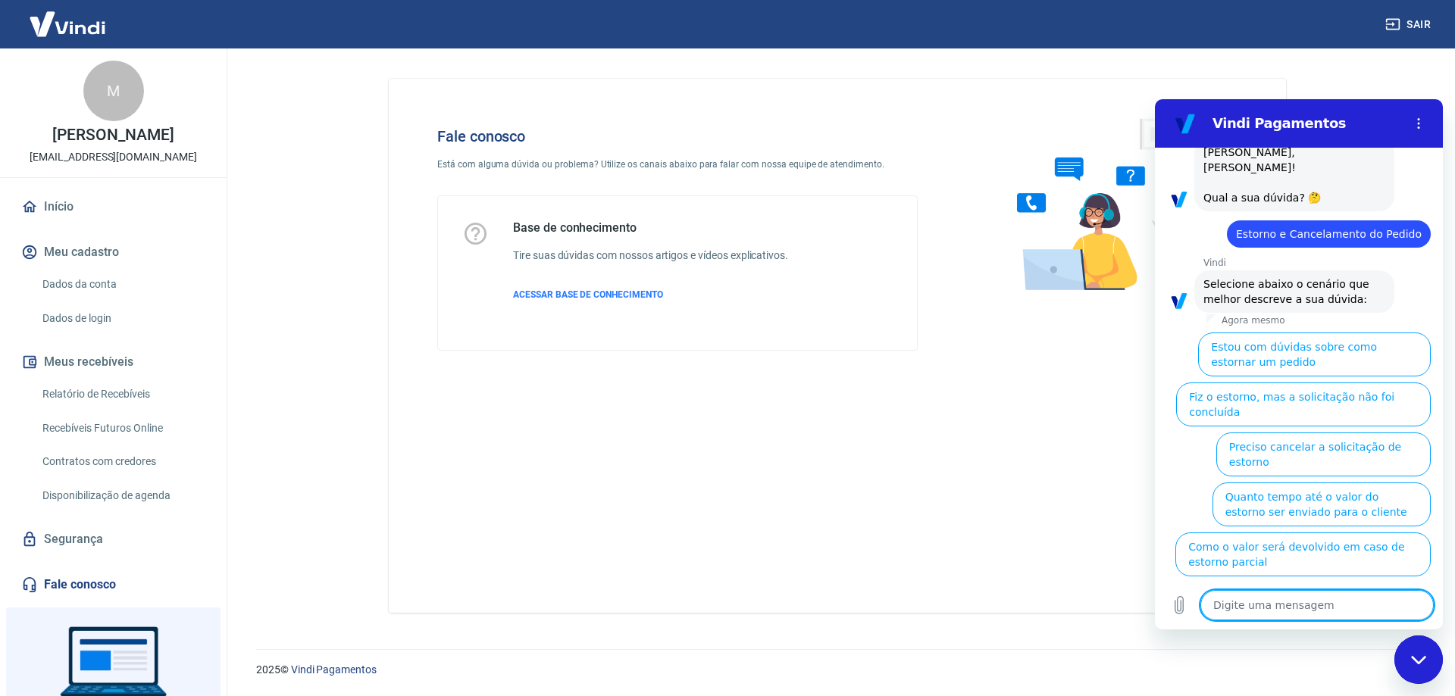
scroll to position [81, 0]
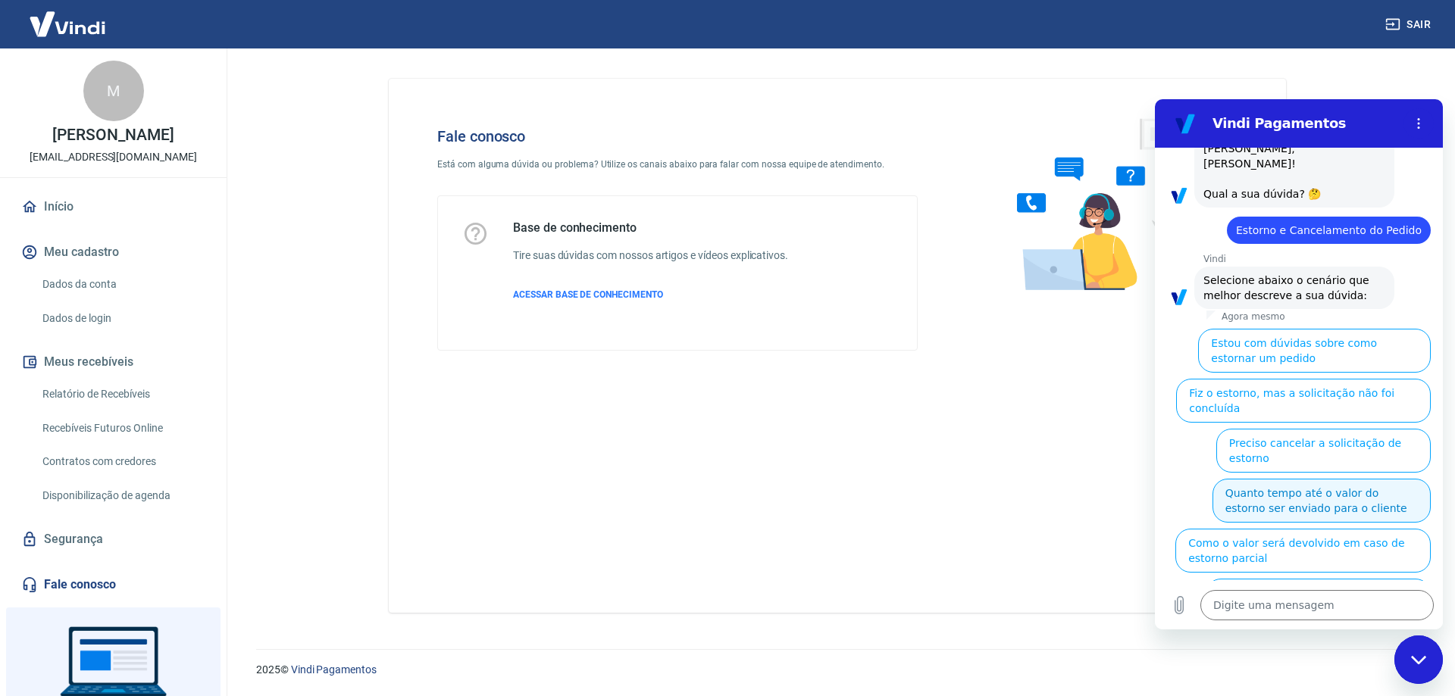
click at [1338, 479] on button "Quanto tempo até o valor do estorno ser enviado para o cliente" at bounding box center [1321, 501] width 218 height 44
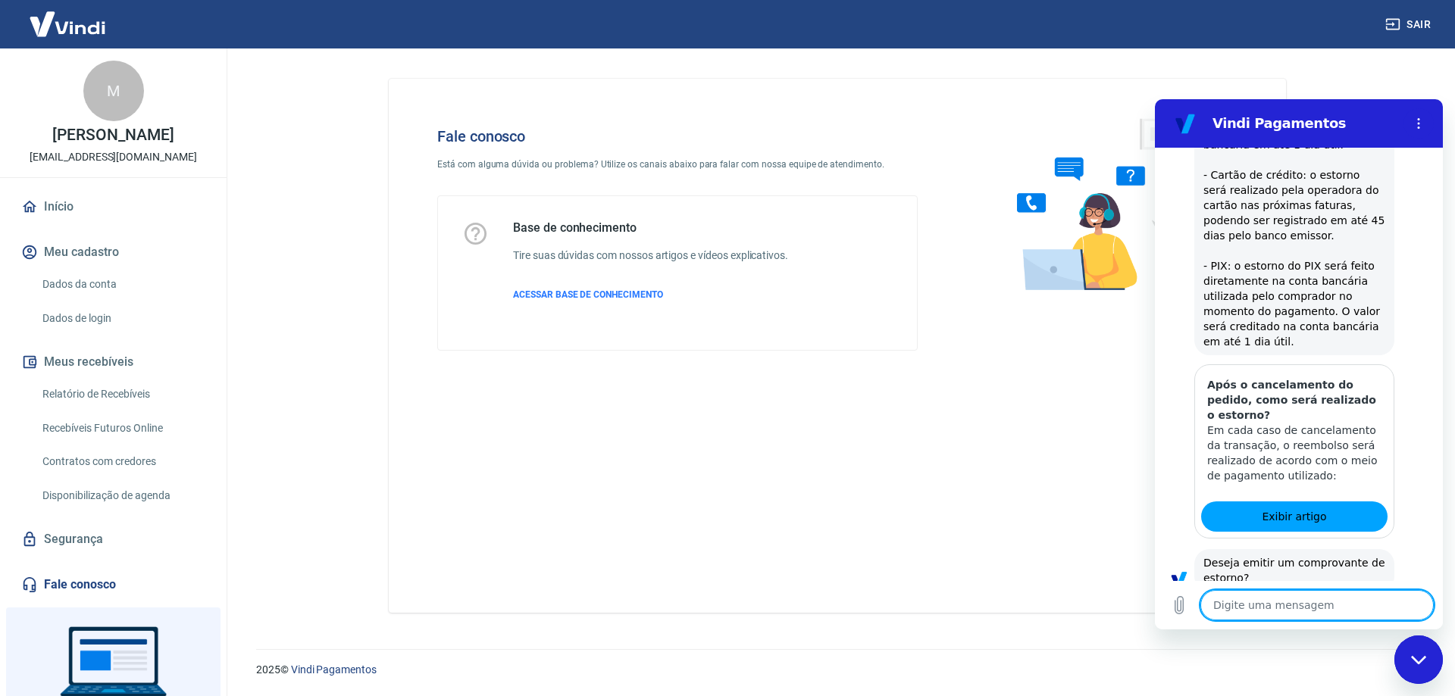
scroll to position [518, 0]
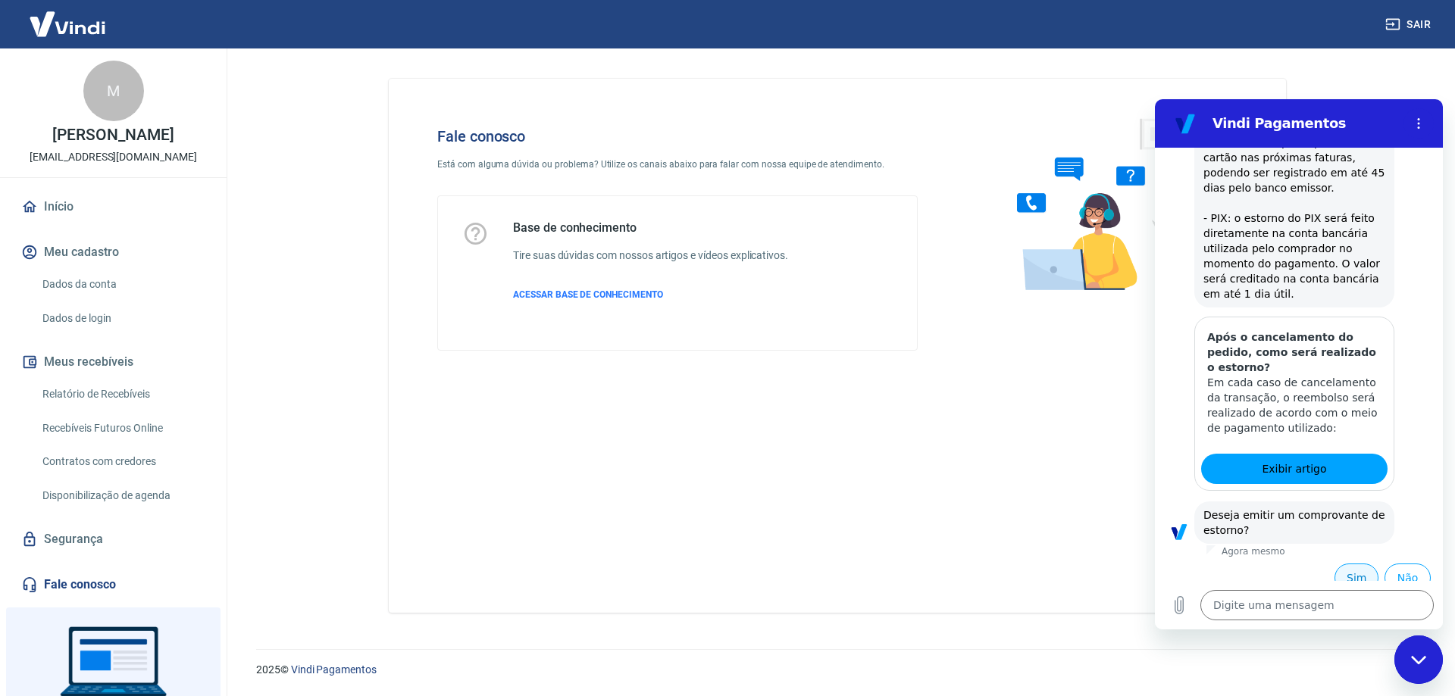
click at [1342, 564] on button "Sim" at bounding box center [1356, 578] width 44 height 29
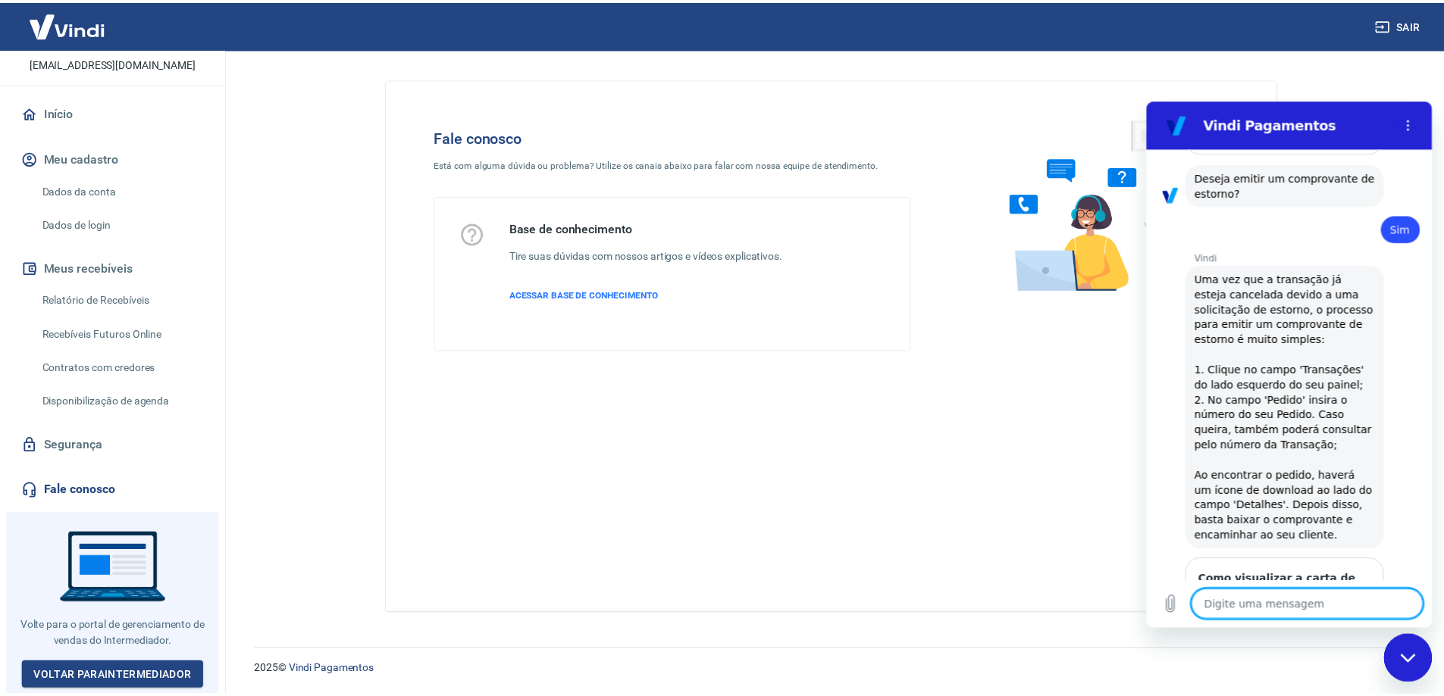
scroll to position [105, 0]
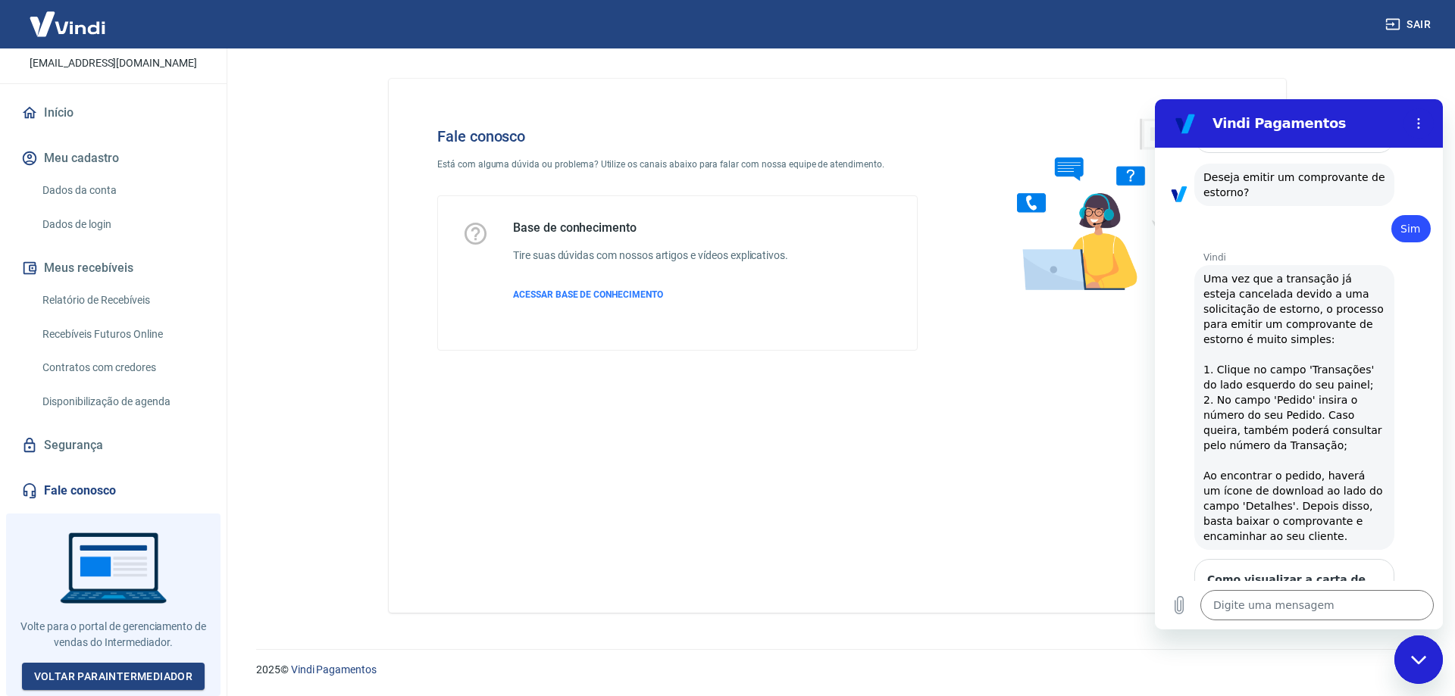
click at [111, 308] on link "Relatório de Recebíveis" at bounding box center [122, 300] width 172 height 31
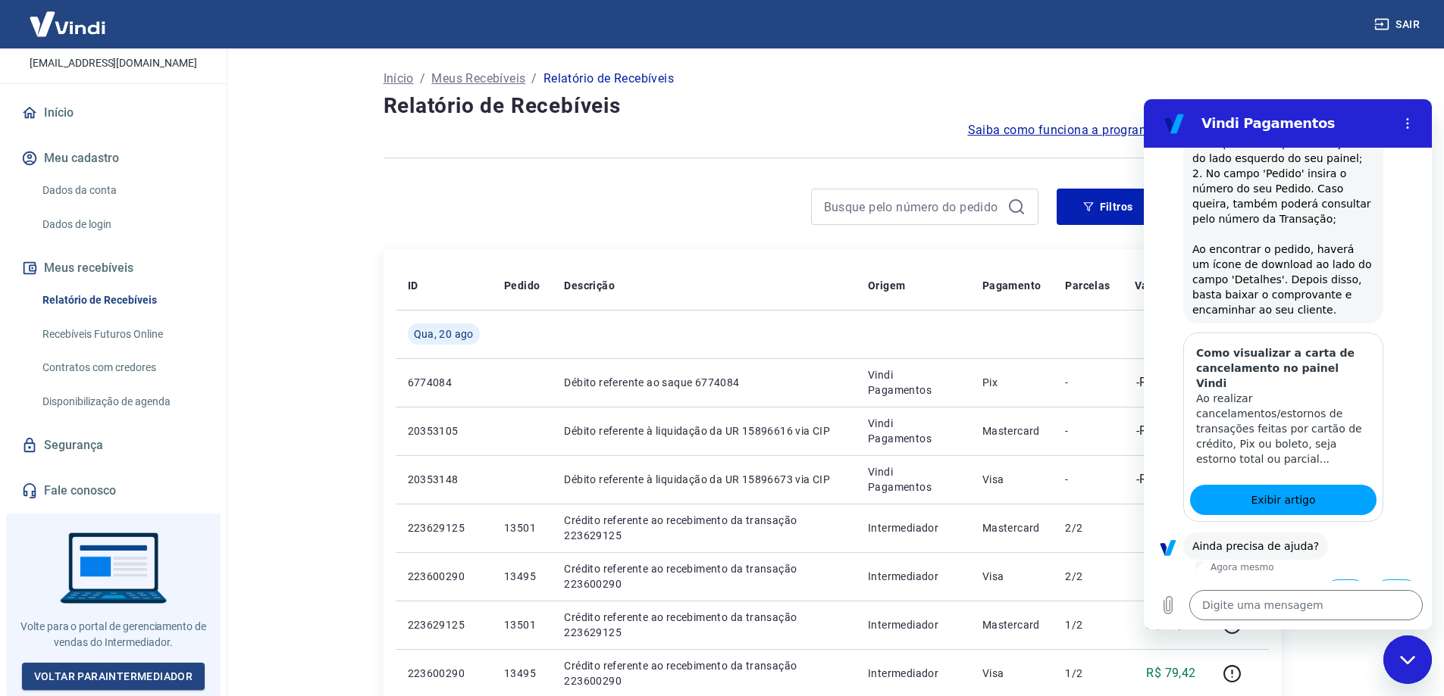
scroll to position [1083, 0]
click at [1353, 82] on main "Início / Meus Recebíveis / Relatório de Recebíveis Relatório de Recebíveis Saib…" at bounding box center [832, 372] width 1224 height 648
click at [1350, 61] on main "Início / Meus Recebíveis / Relatório de Recebíveis Relatório de Recebíveis Saib…" at bounding box center [832, 372] width 1224 height 648
click at [132, 375] on link "Contratos com credores" at bounding box center [122, 367] width 172 height 31
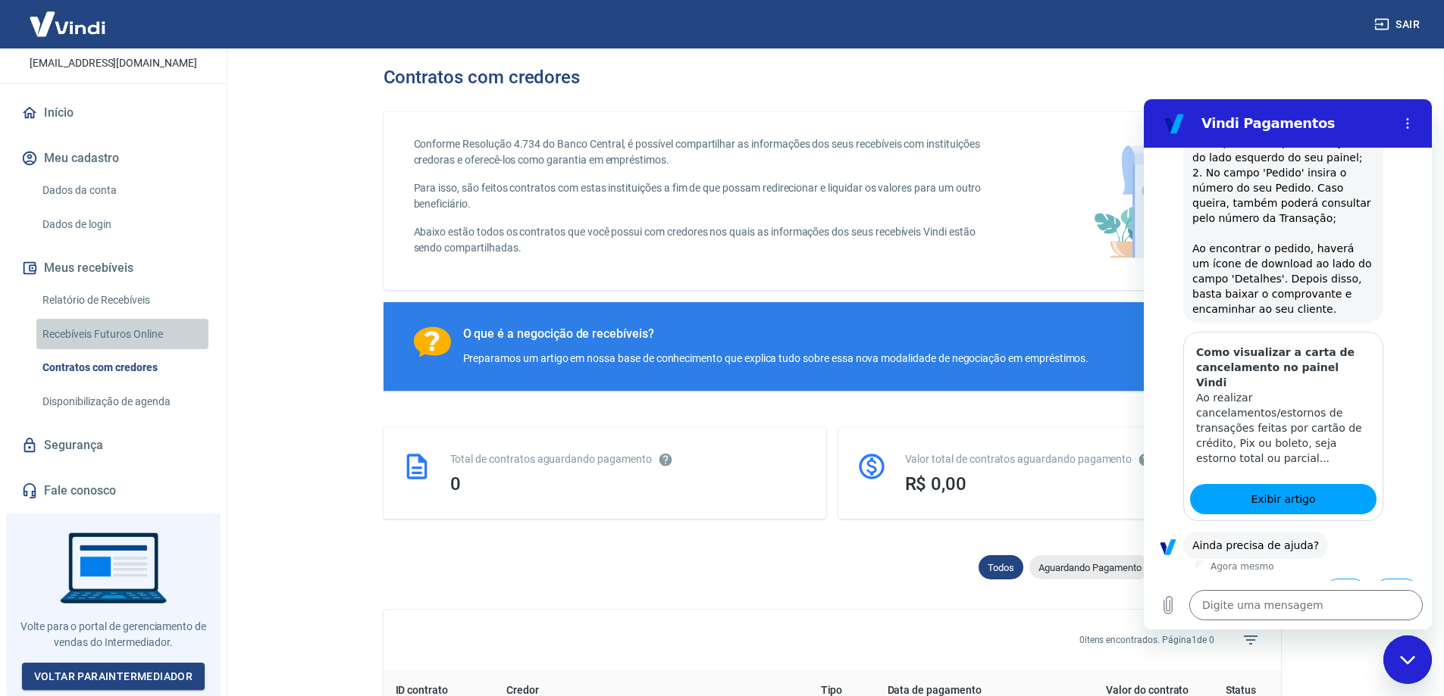
click at [129, 338] on link "Recebíveis Futuros Online" at bounding box center [122, 334] width 172 height 31
type textarea "x"
click at [1229, 599] on textarea at bounding box center [1305, 605] width 233 height 30
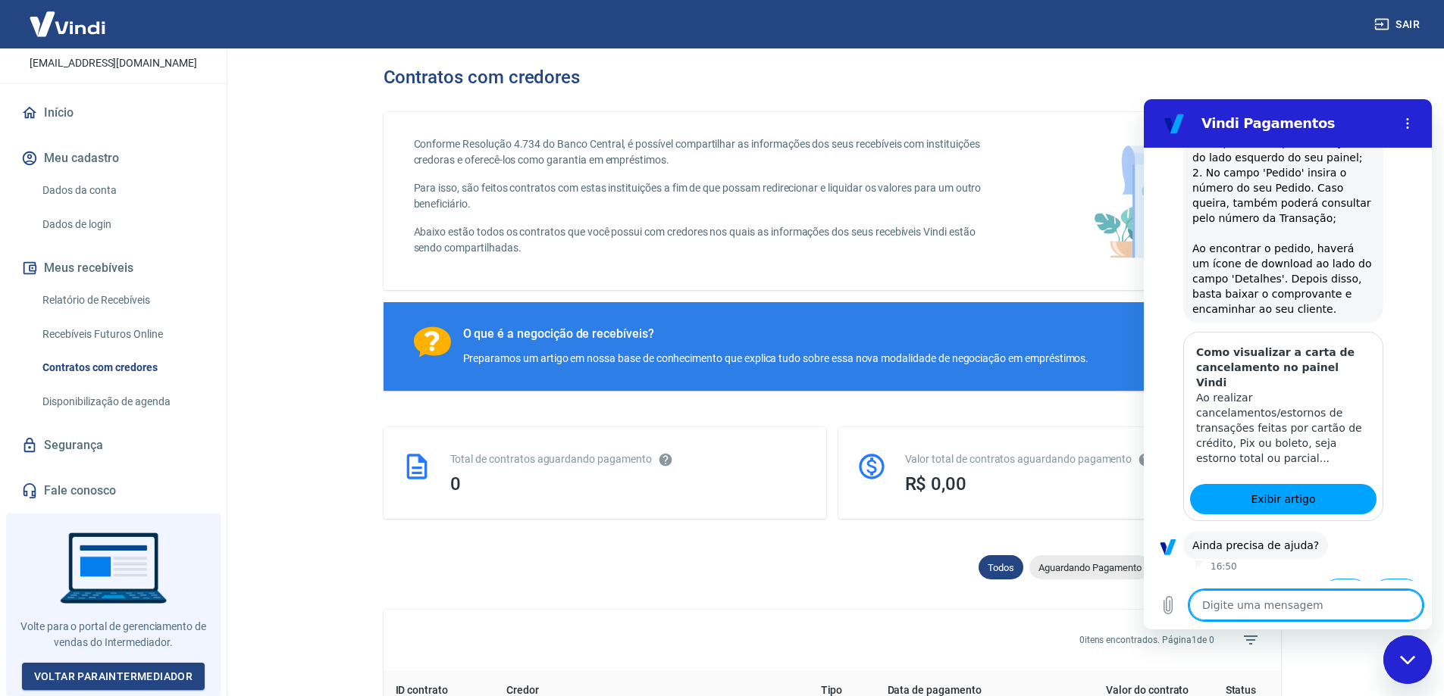
type textarea "G"
type textarea "x"
type textarea "Go"
type textarea "x"
type textarea "Gos"
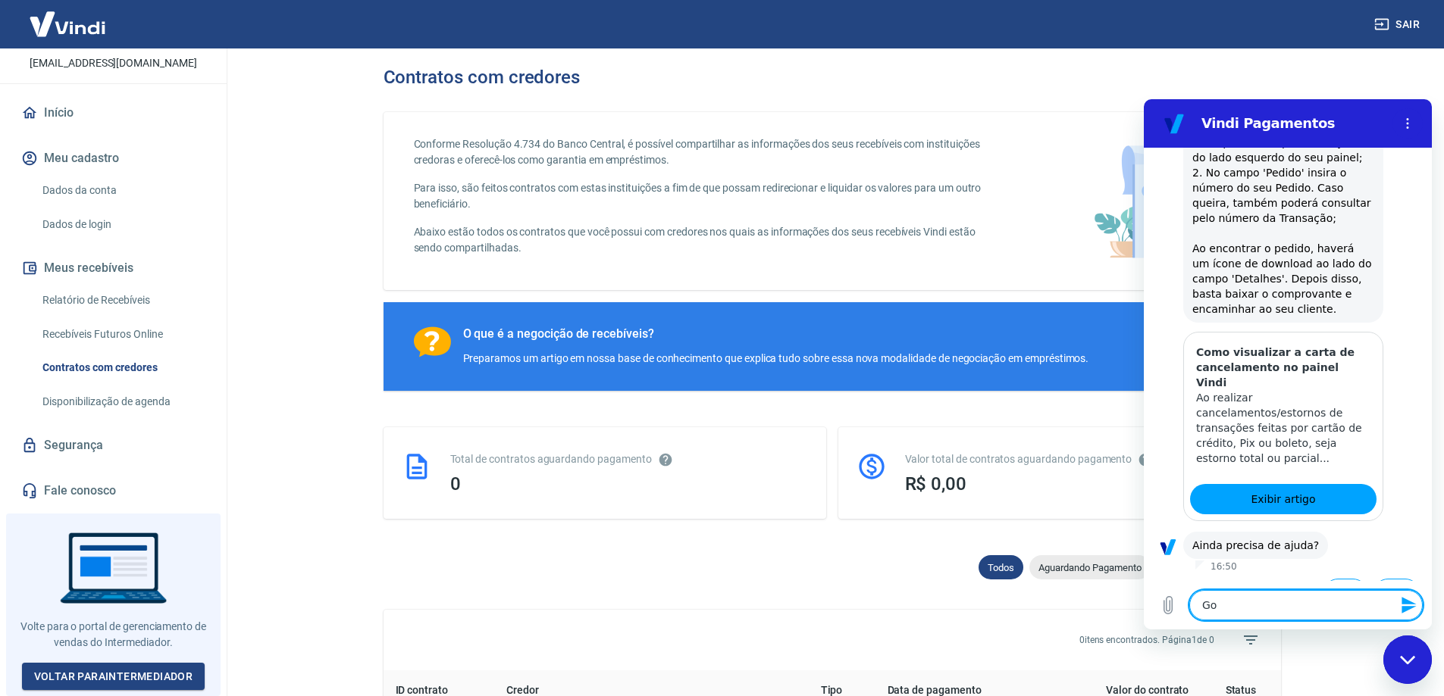
type textarea "x"
type textarea "Gost"
type textarea "x"
type textarea "Gosta"
type textarea "x"
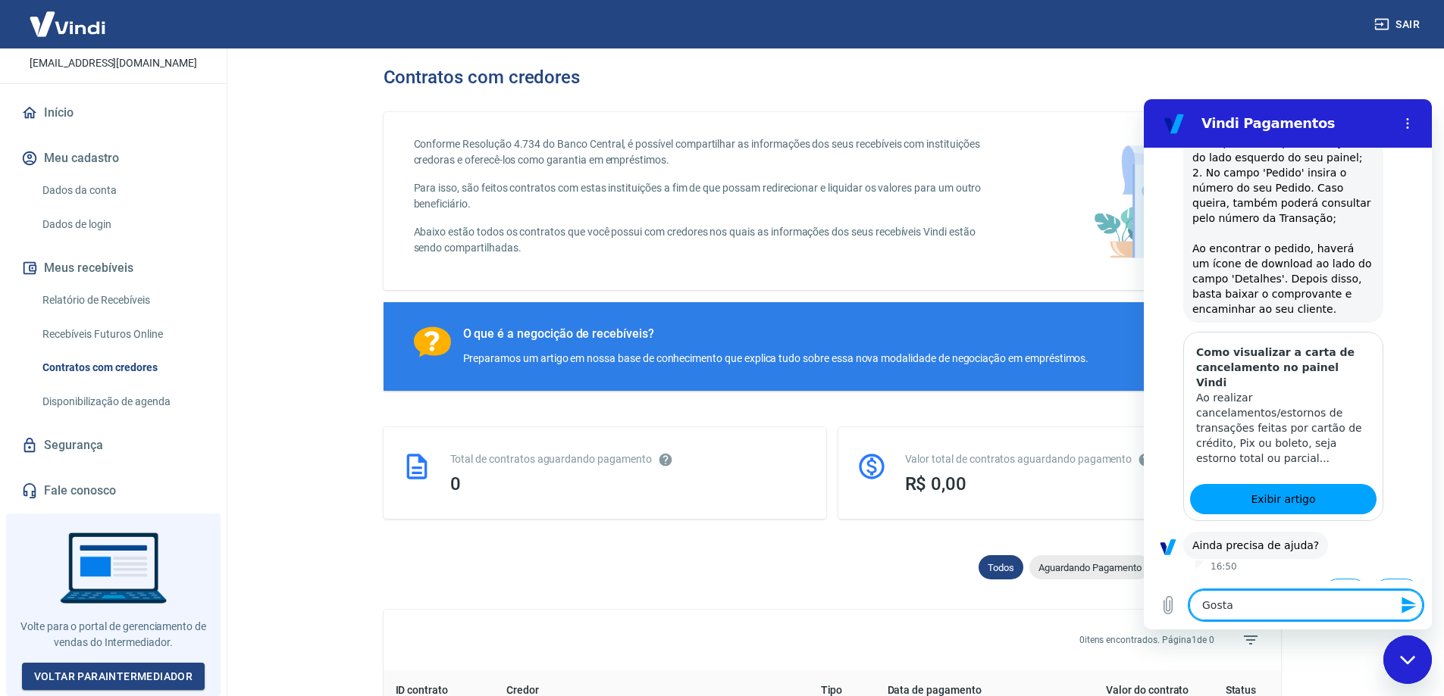
type textarea "Gostar"
type textarea "x"
type textarea "Gostari"
type textarea "x"
type textarea "Gostaria"
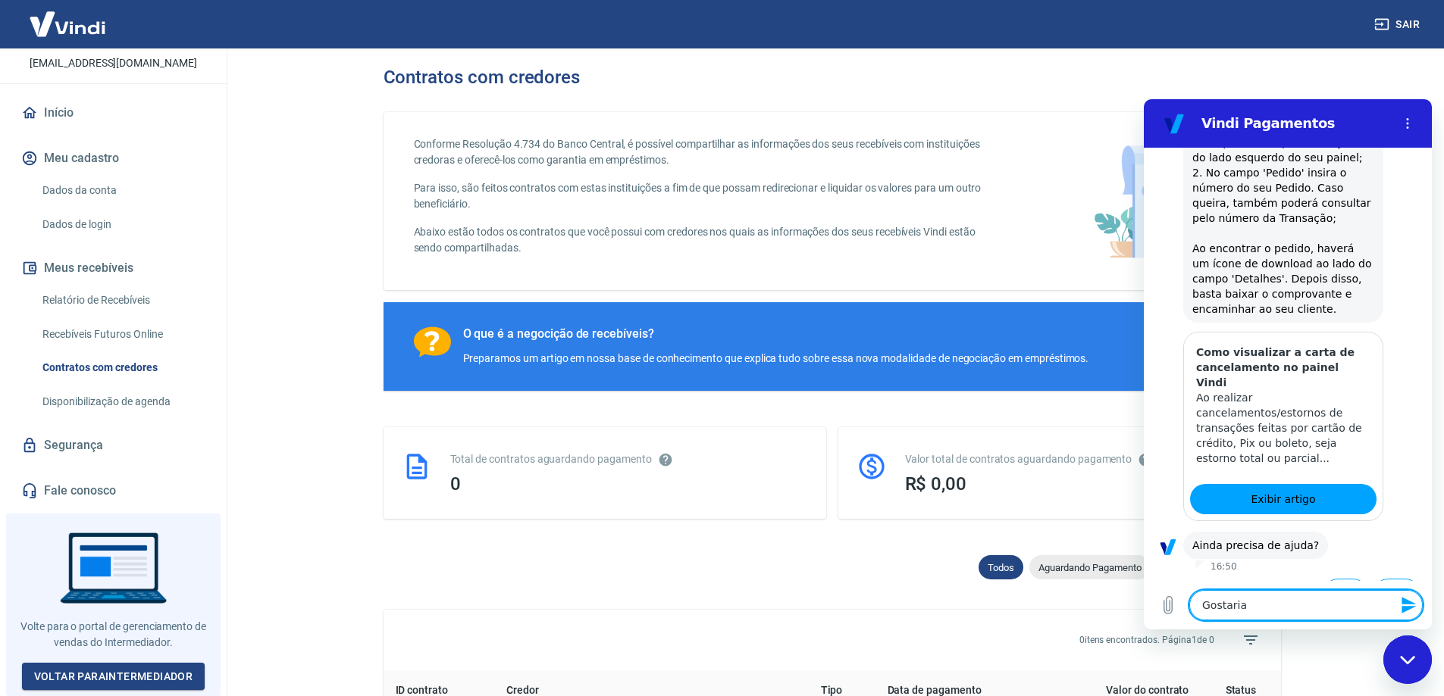
type textarea "x"
type textarea "Gostaria"
type textarea "x"
type textarea "Gostaria s"
type textarea "x"
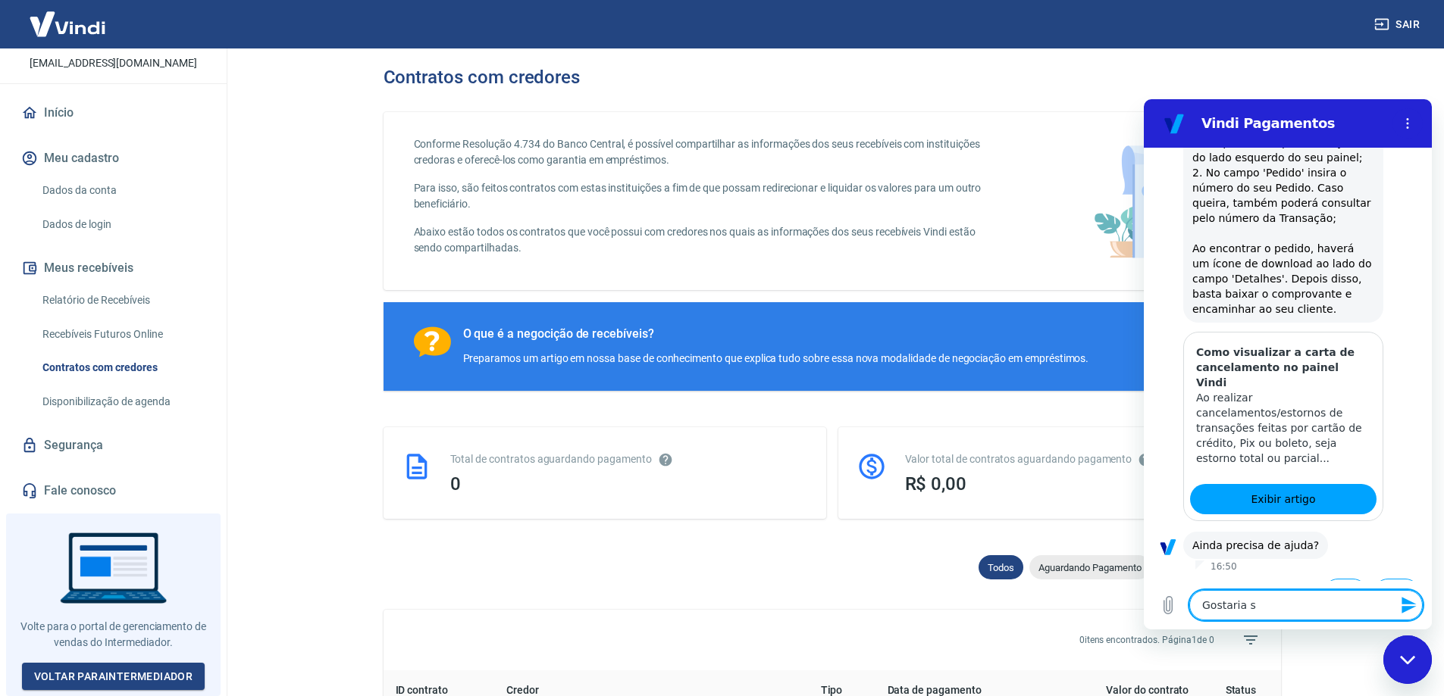
type textarea "Gostaria"
type textarea "x"
type textarea "Gostaria d"
type textarea "x"
type textarea "Gostaria de"
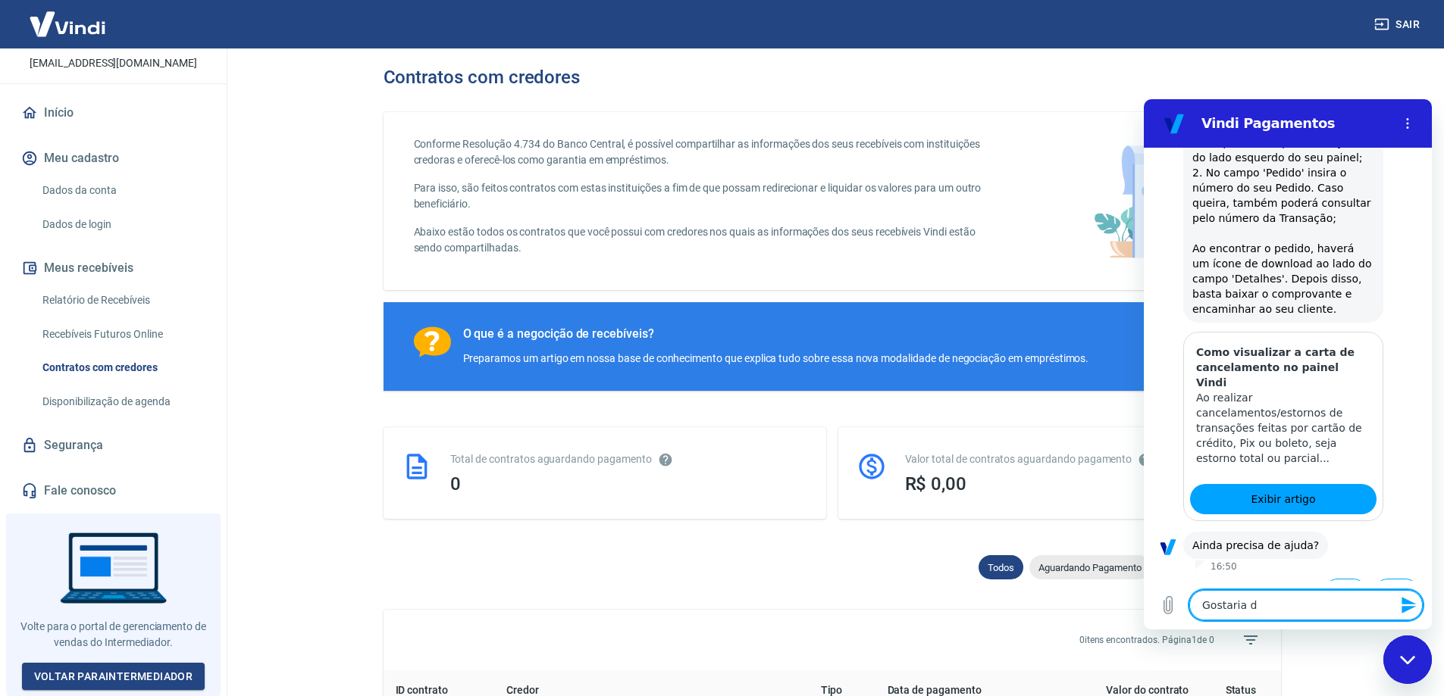
type textarea "x"
type textarea "Gostaria de"
type textarea "x"
type textarea "Gostaria de s"
type textarea "x"
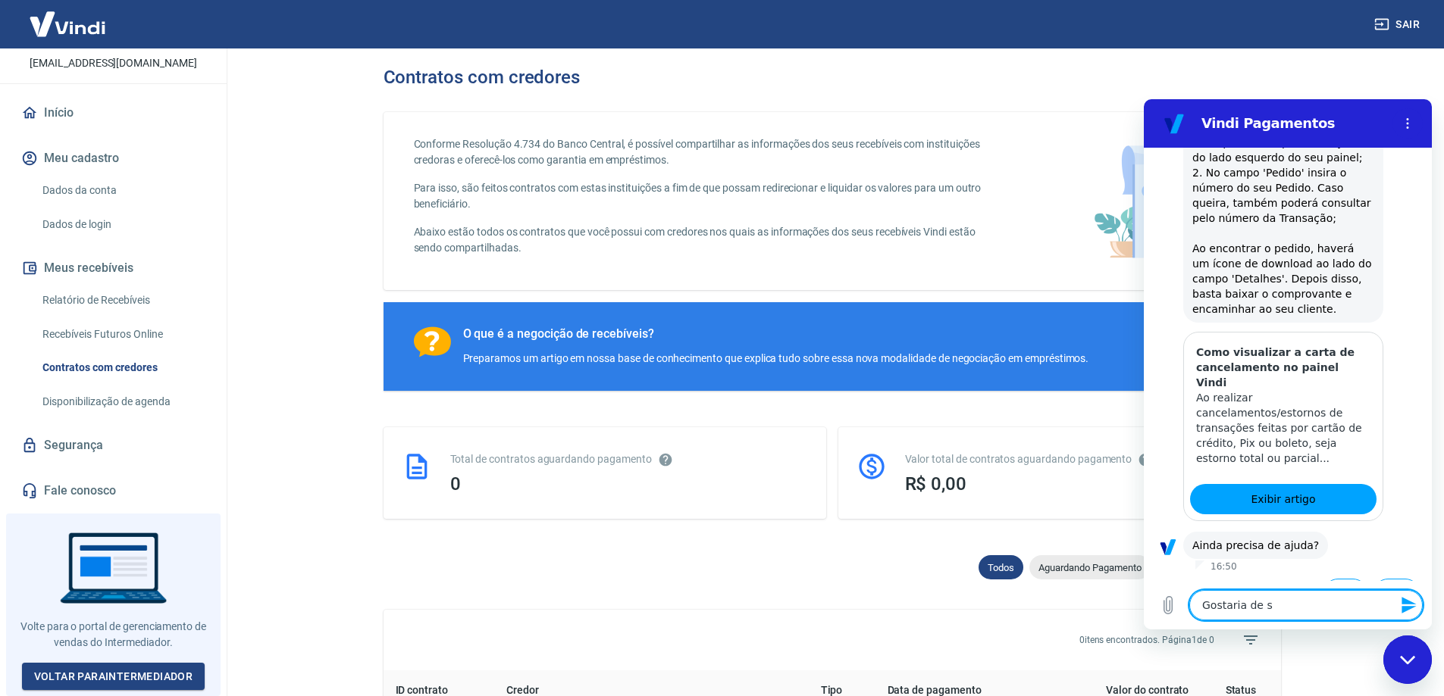
type textarea "Gostaria de sa"
type textarea "x"
type textarea "Gostaria de sab"
type textarea "x"
type textarea "Gostaria de sabe"
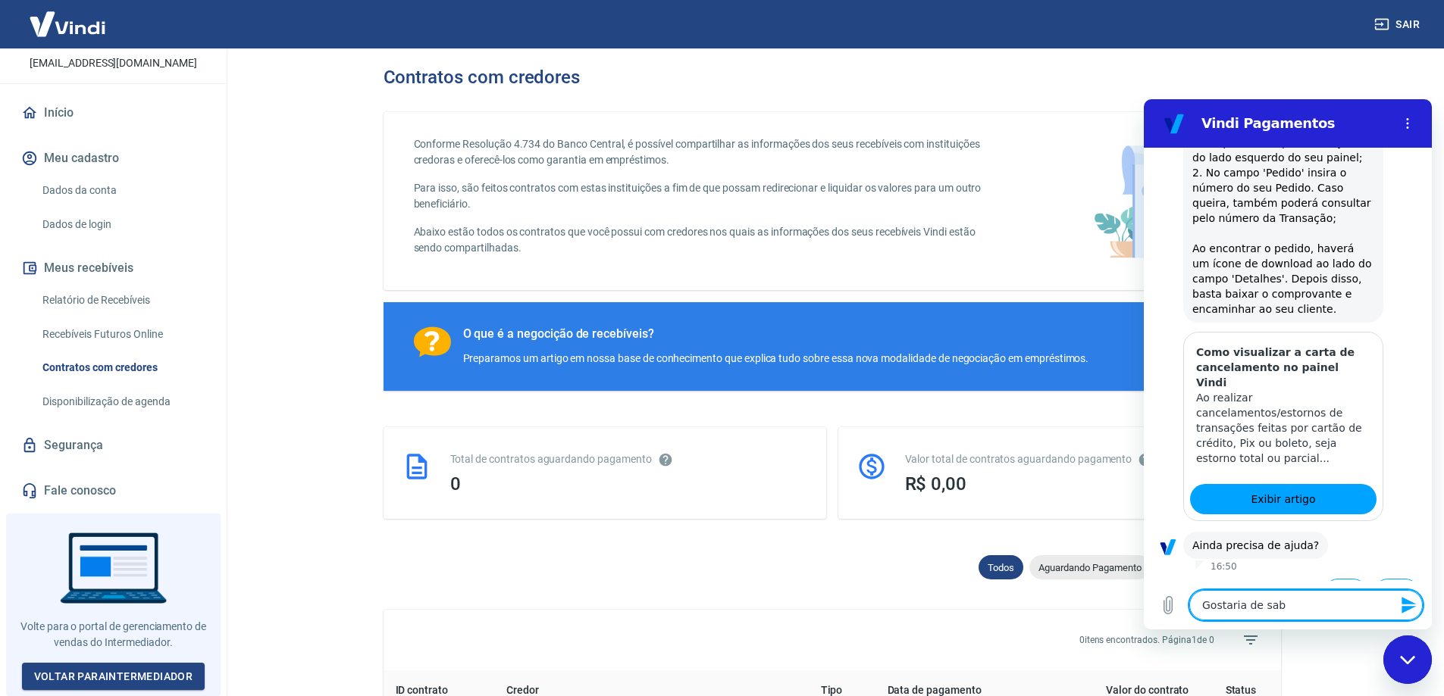
type textarea "x"
type textarea "Gostaria de saber"
type textarea "x"
type textarea "Gostaria de saber"
type textarea "x"
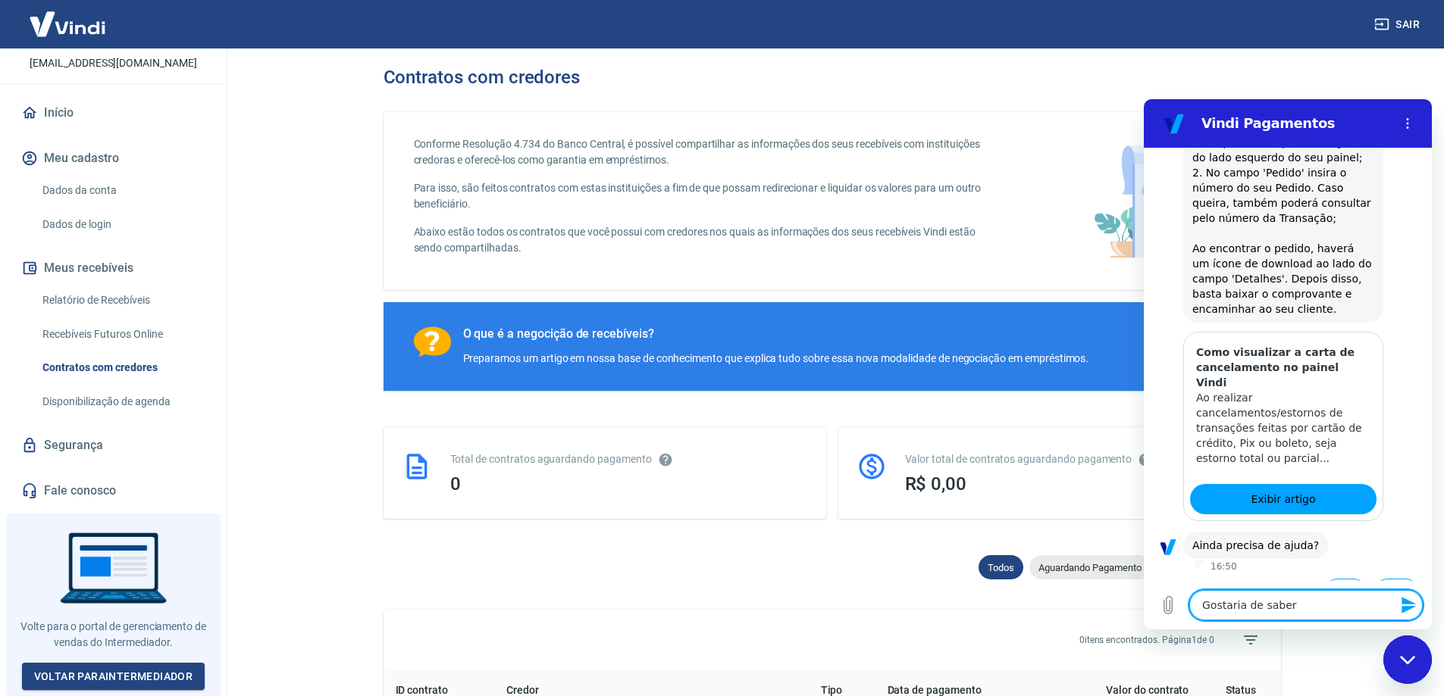
type textarea "Gostaria de saber c"
type textarea "x"
type textarea "Gostaria de saber co"
type textarea "x"
type textarea "Gostaria de saber com"
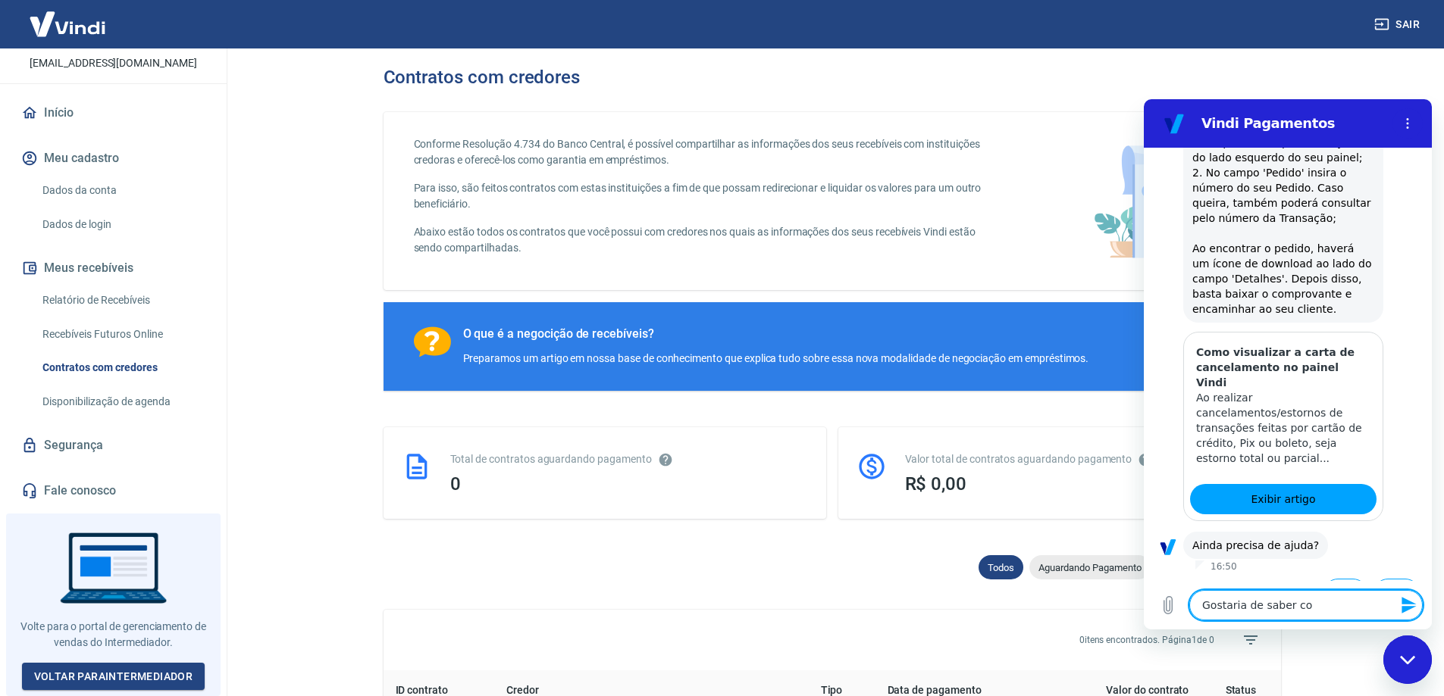
type textarea "x"
type textarea "Gostaria de saber como"
type textarea "x"
type textarea "Gostaria de saber como"
type textarea "x"
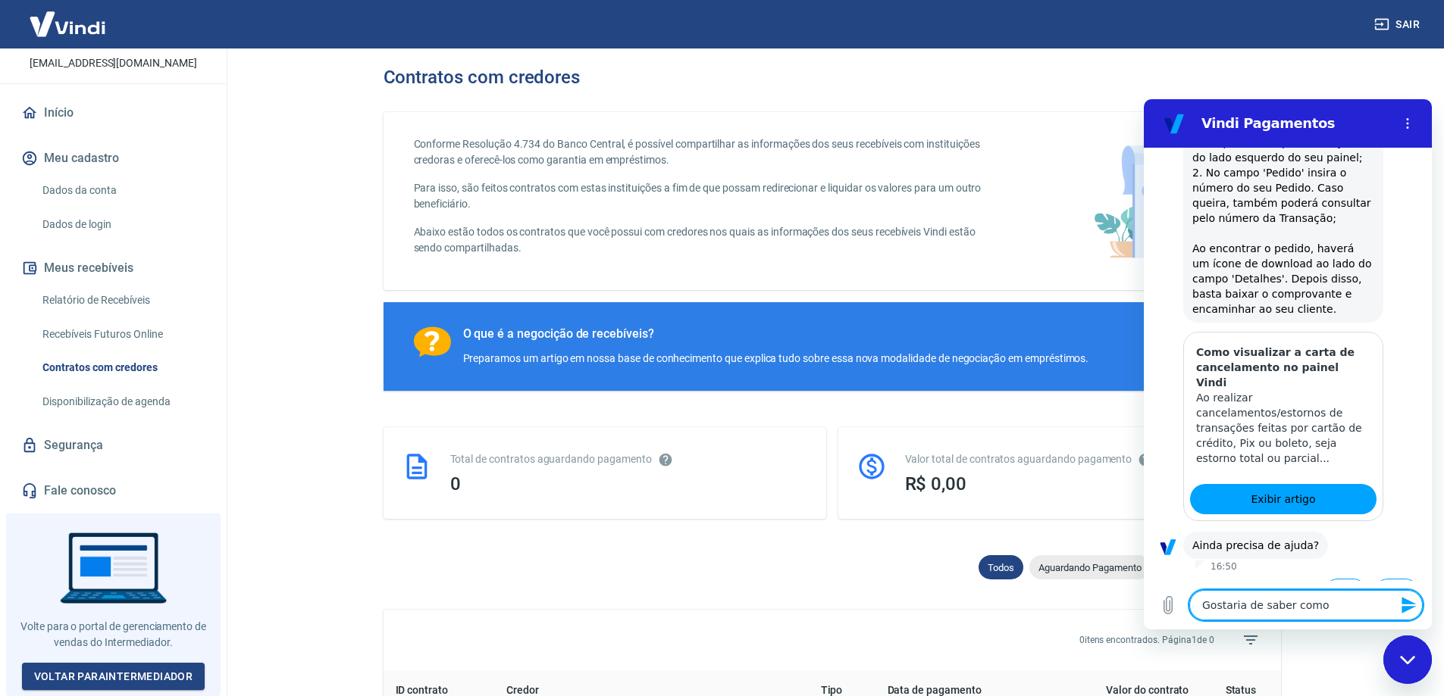
type textarea "Gostaria de saber como f"
type textarea "x"
type textarea "Gostaria de saber como fa"
type textarea "x"
type textarea "Gostaria de saber como f"
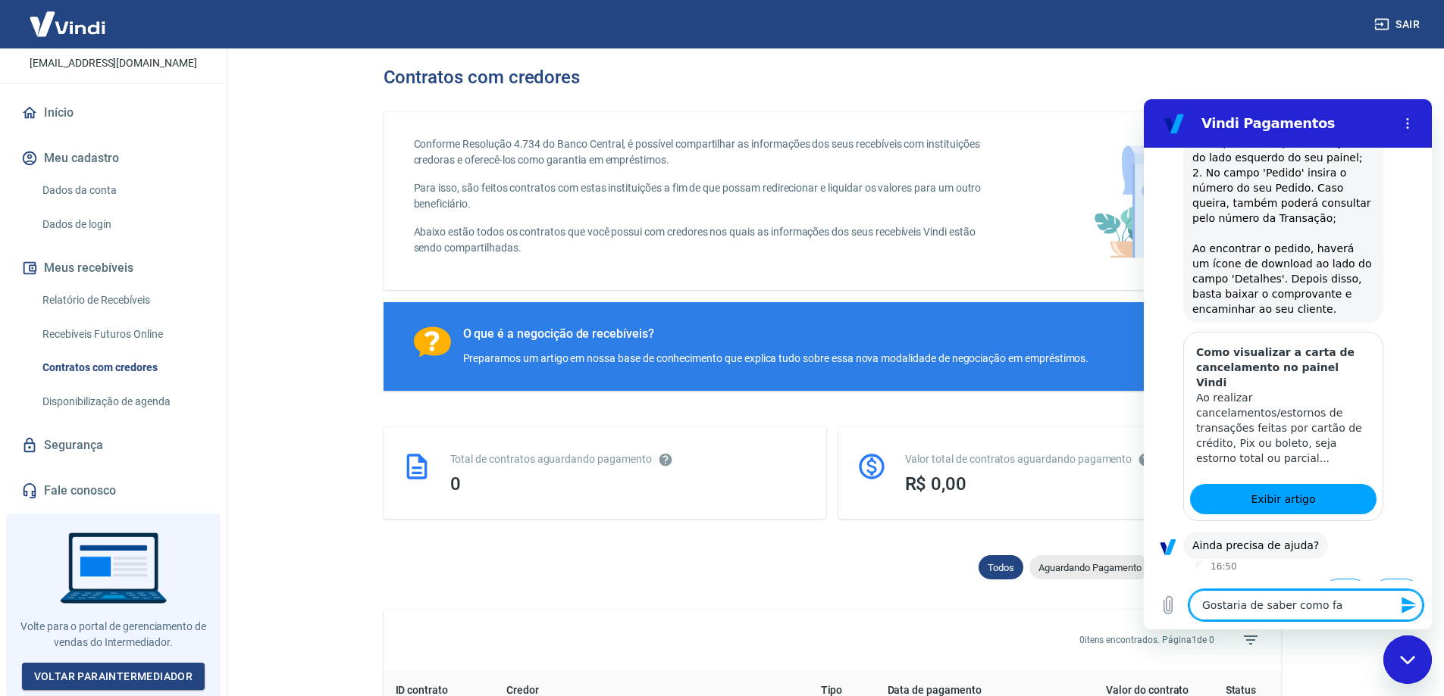
type textarea "x"
type textarea "Gostaria de saber como"
type textarea "x"
type textarea "Gostaria de saber como"
type textarea "x"
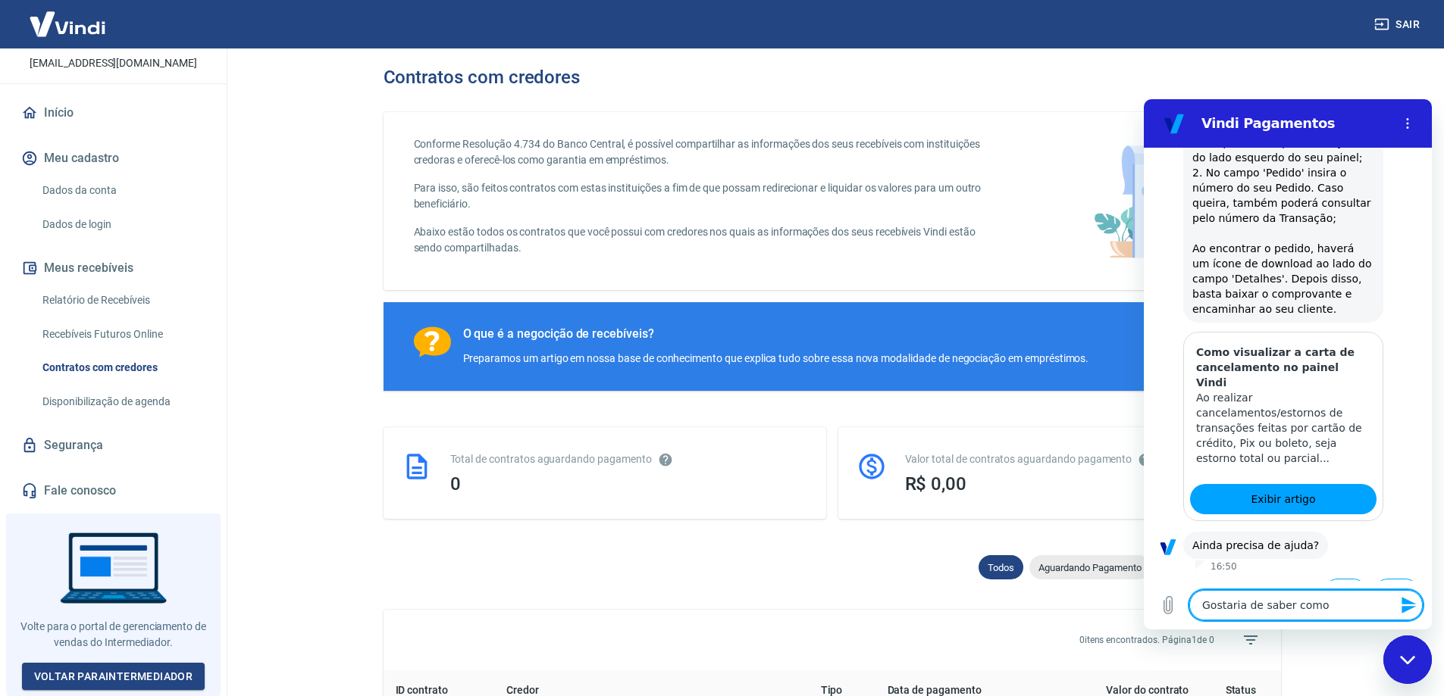
type textarea "Gostaria de saber com"
type textarea "x"
type textarea "Gostaria de saber co"
type textarea "x"
type textarea "Gostaria de saber c"
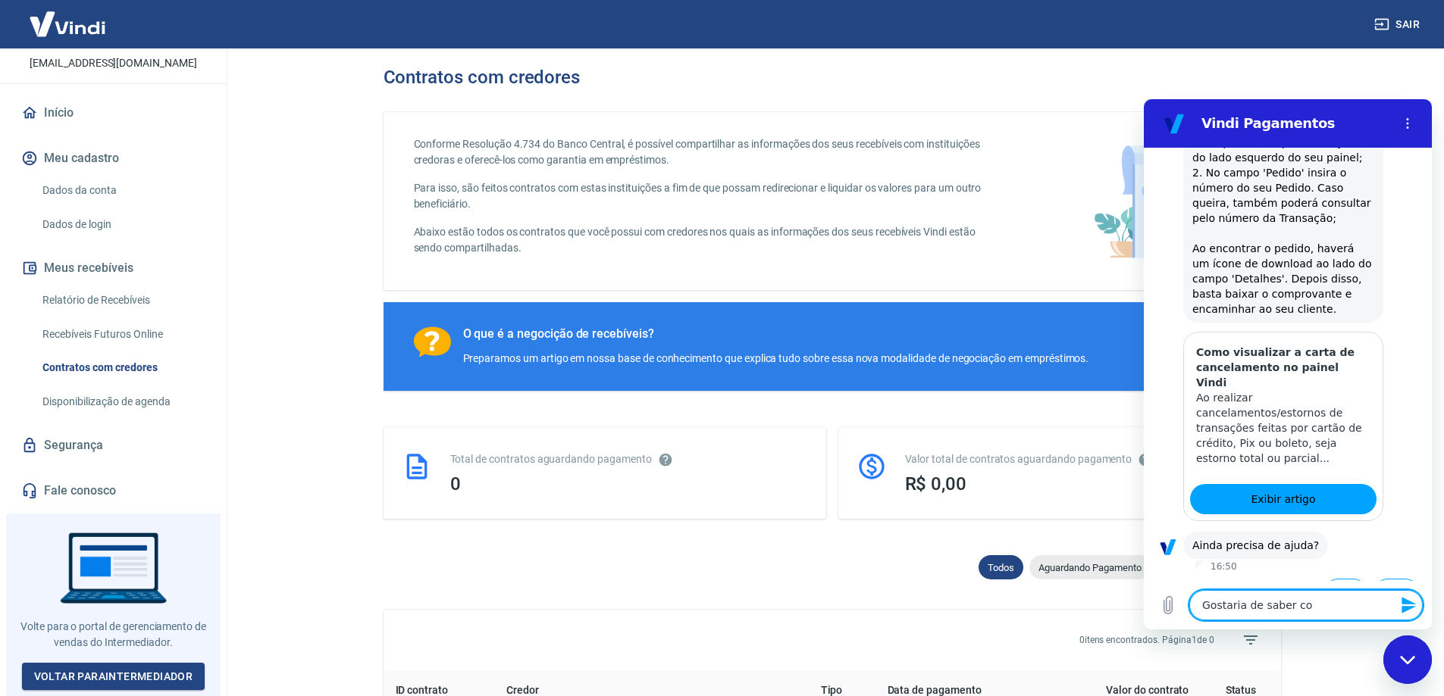
type textarea "x"
type textarea "Gostaria de saber"
type textarea "x"
type textarea "Gostaria de saber"
type textarea "x"
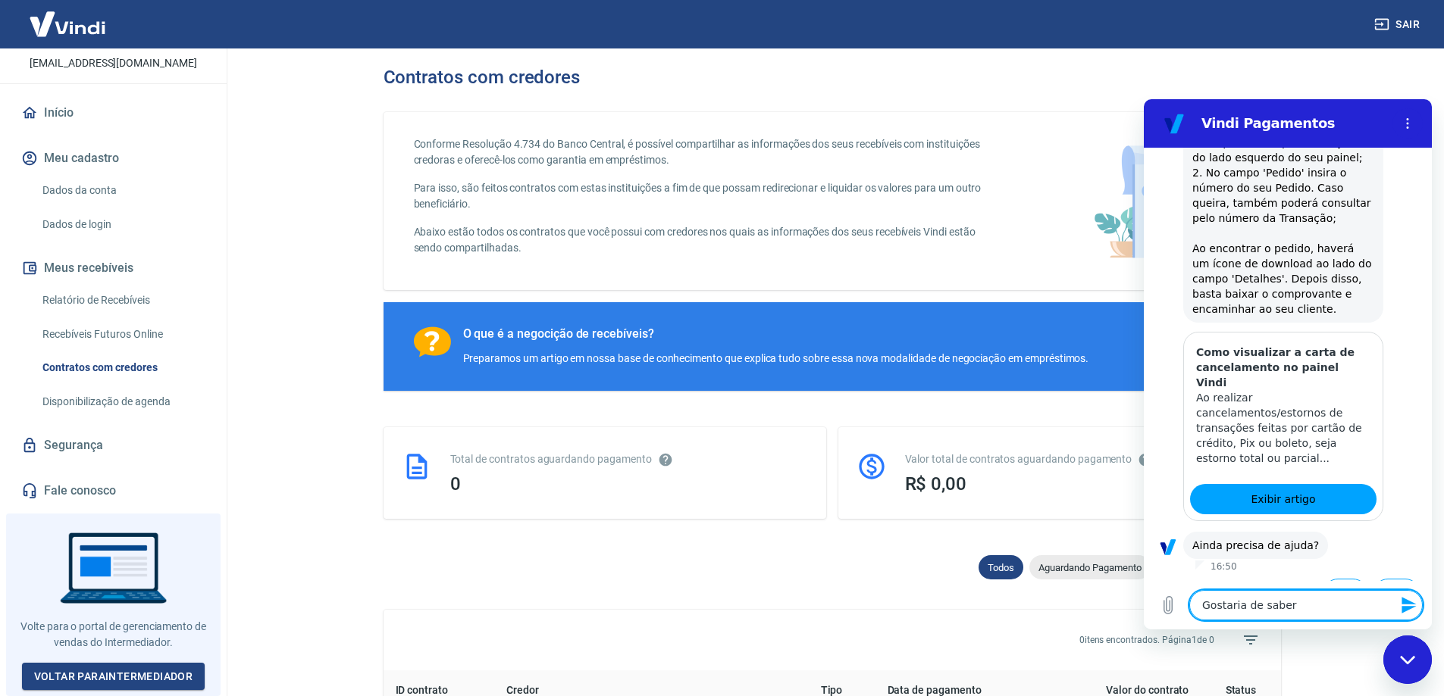
type textarea "Gostaria de saber"
type textarea "x"
type textarea "Gostaria de saber o"
type textarea "x"
type textarea "Gostaria de saber o"
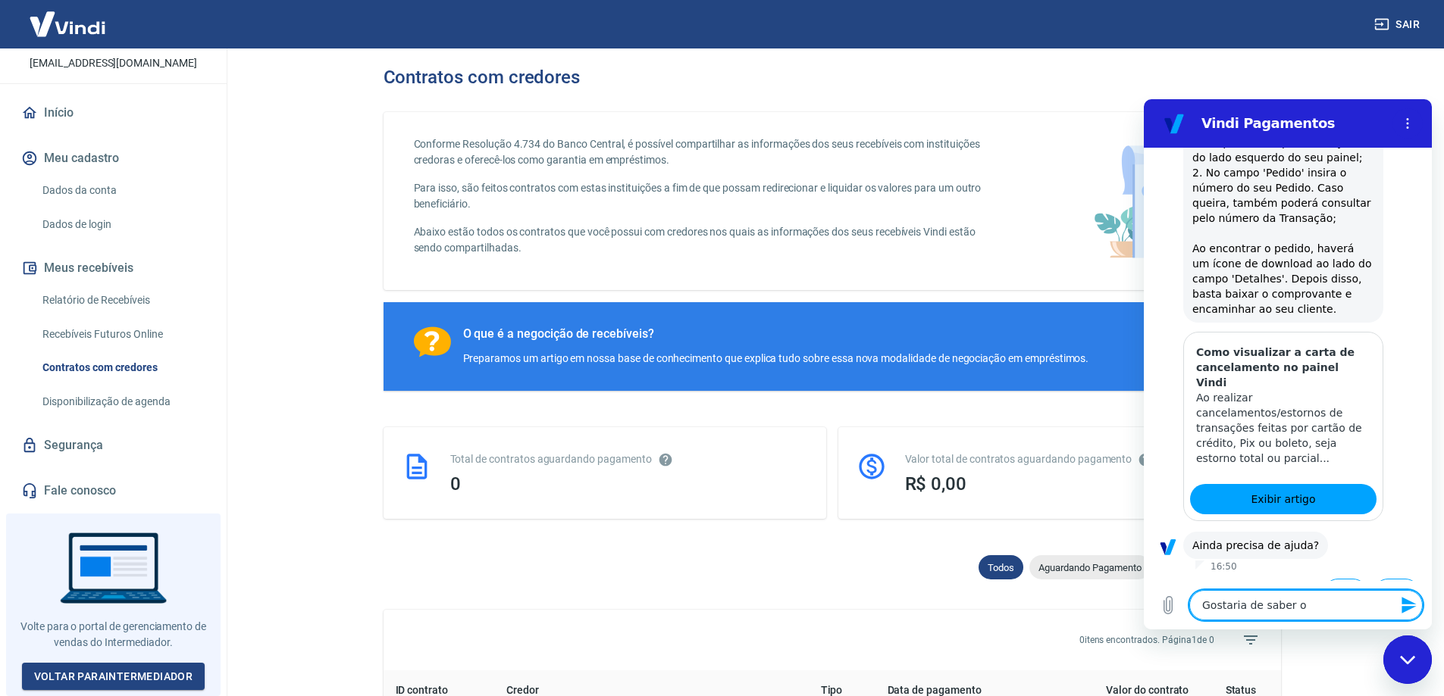
type textarea "x"
type textarea "Gostaria de saber o m"
type textarea "x"
type textarea "Gostaria de saber o mo"
type textarea "x"
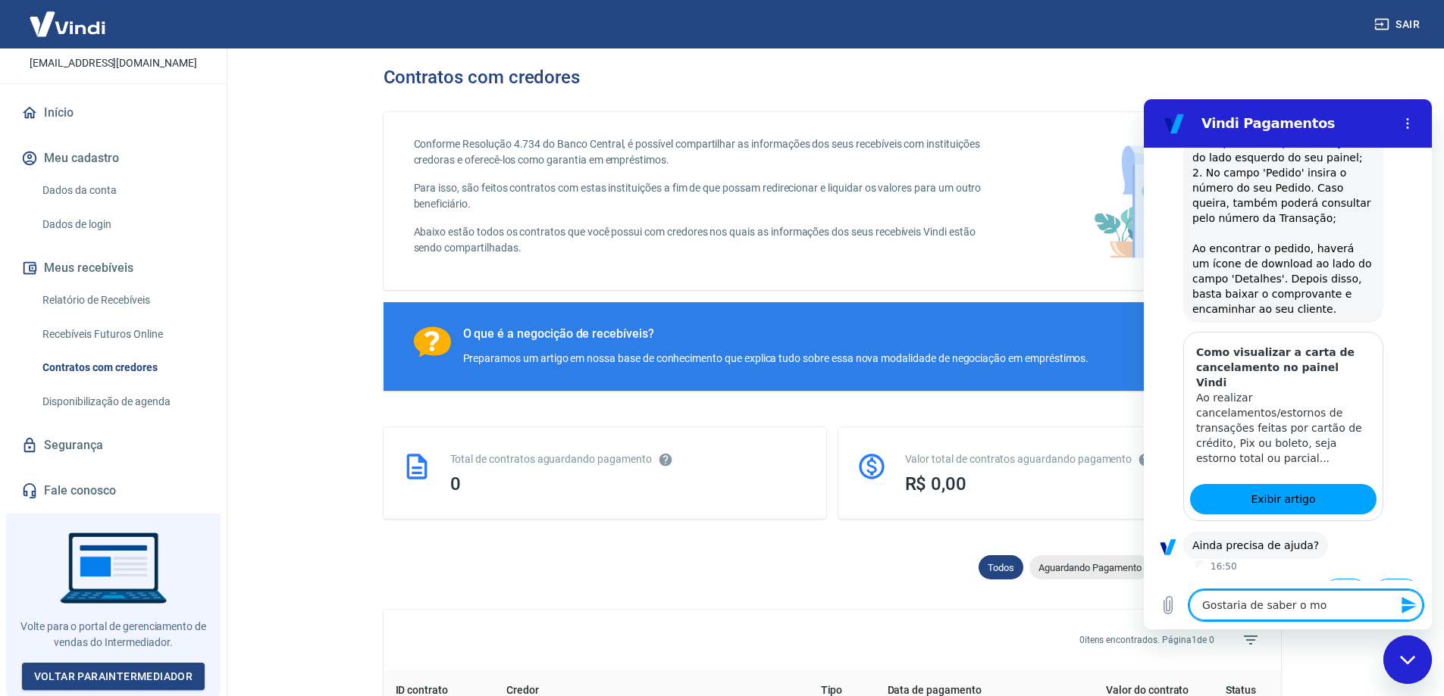
type textarea "Gostaria de saber o mot"
type textarea "x"
type textarea "Gostaria de saber o moti"
type textarea "x"
type textarea "Gostaria de saber o motiv"
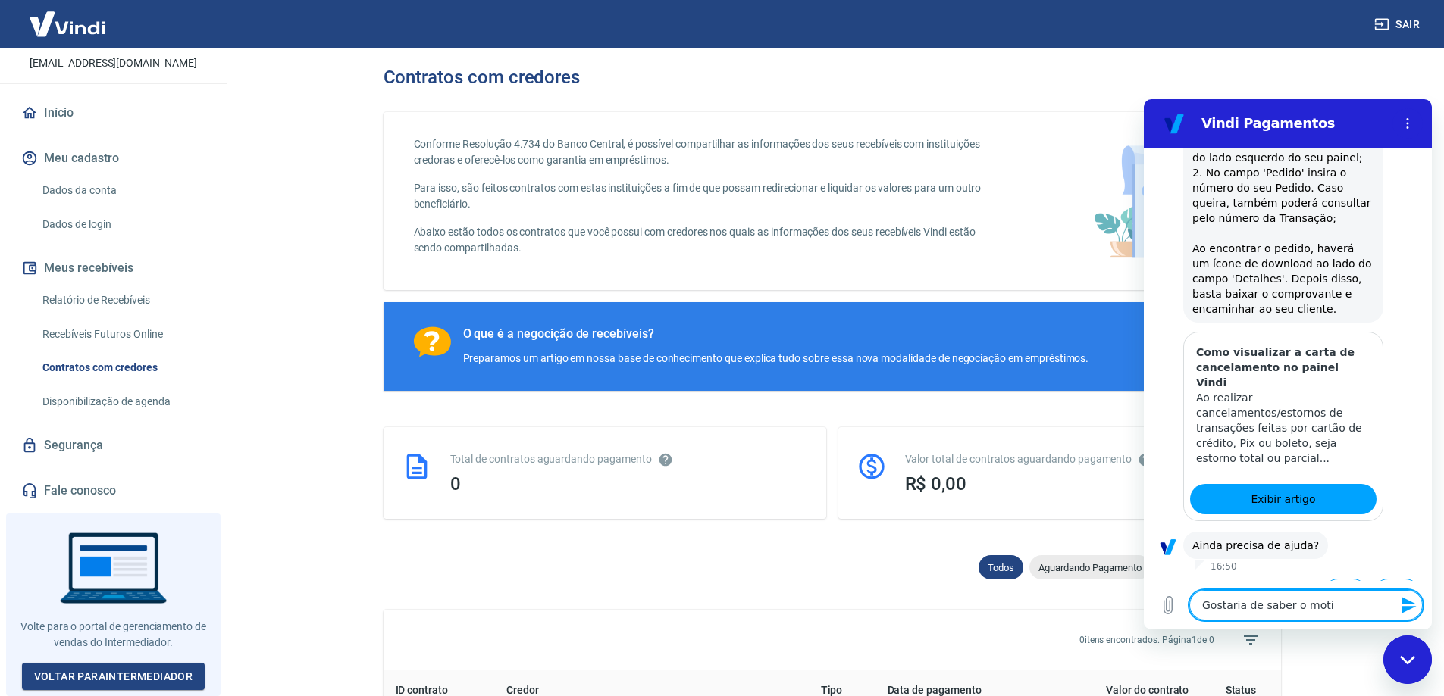
type textarea "x"
type textarea "Gostaria de saber o motivo"
type textarea "x"
type textarea "Gostaria de saber o motivo"
type textarea "x"
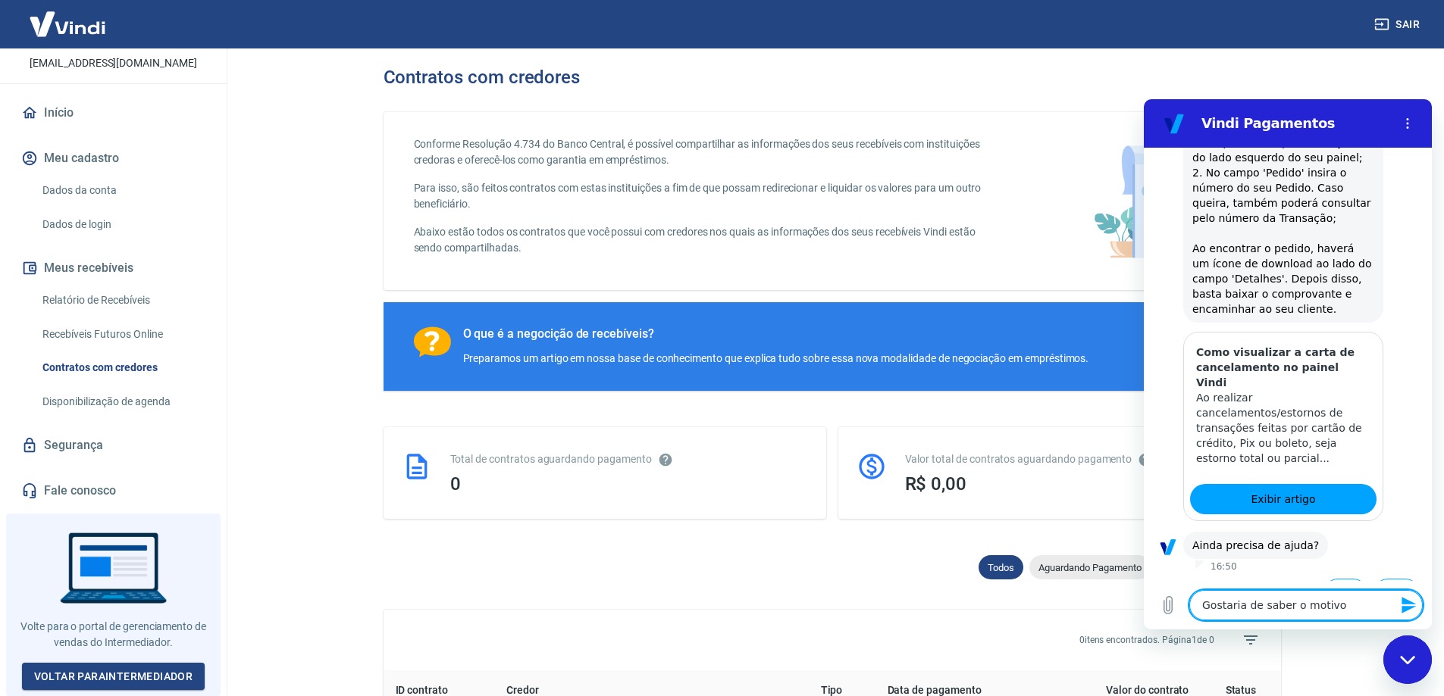
type textarea "Gostaria de saber o motivo q"
type textarea "x"
type textarea "Gostaria de saber o motivo quj"
type textarea "x"
type textarea "Gostaria de saber o motivo quje"
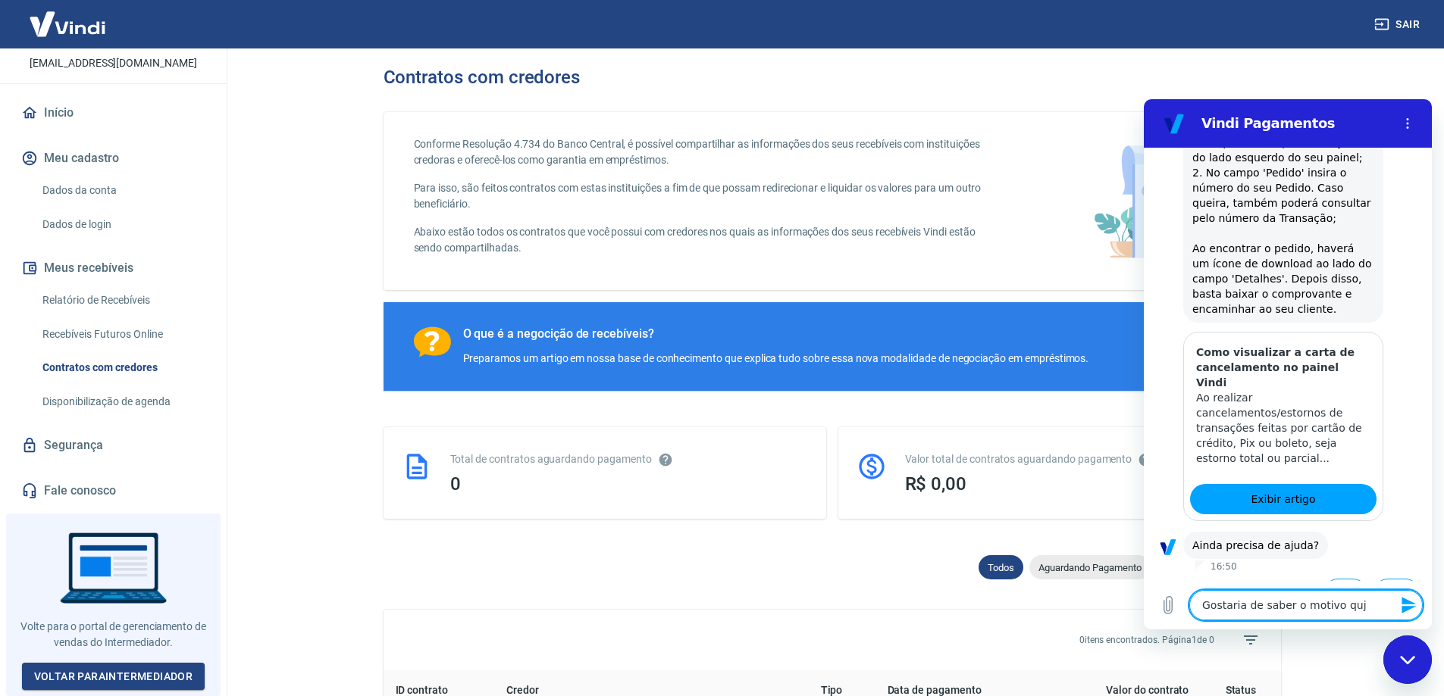
type textarea "x"
type textarea "Gostaria de saber o motivo quj"
type textarea "x"
type textarea "Gostaria de saber o motivo qu"
type textarea "x"
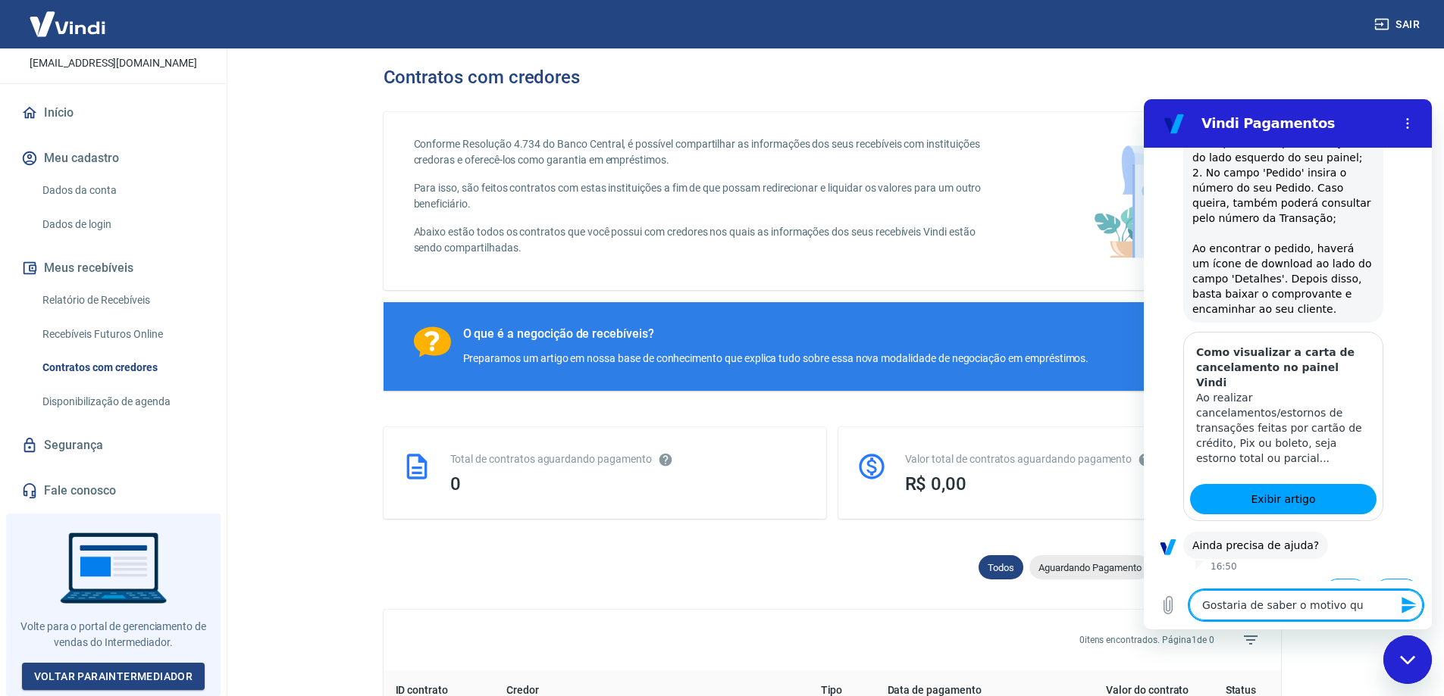
type textarea "Gostaria de saber o motivo que"
type textarea "x"
type textarea "Gostaria de saber o motivo que"
type textarea "x"
type textarea "Gostaria de saber o motivo que a"
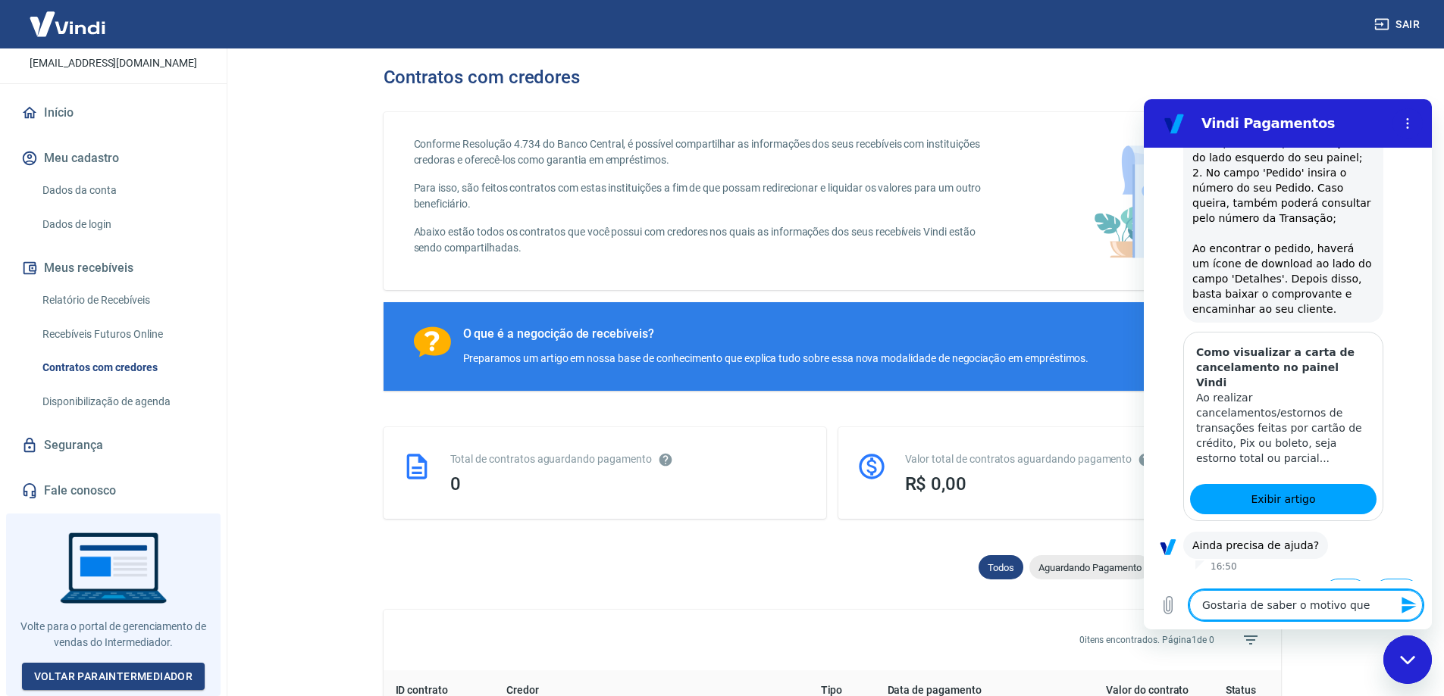
type textarea "x"
type textarea "Gostaria de saber o motivo que al"
type textarea "x"
type textarea "Gostaria de saber o motivo que alg"
type textarea "x"
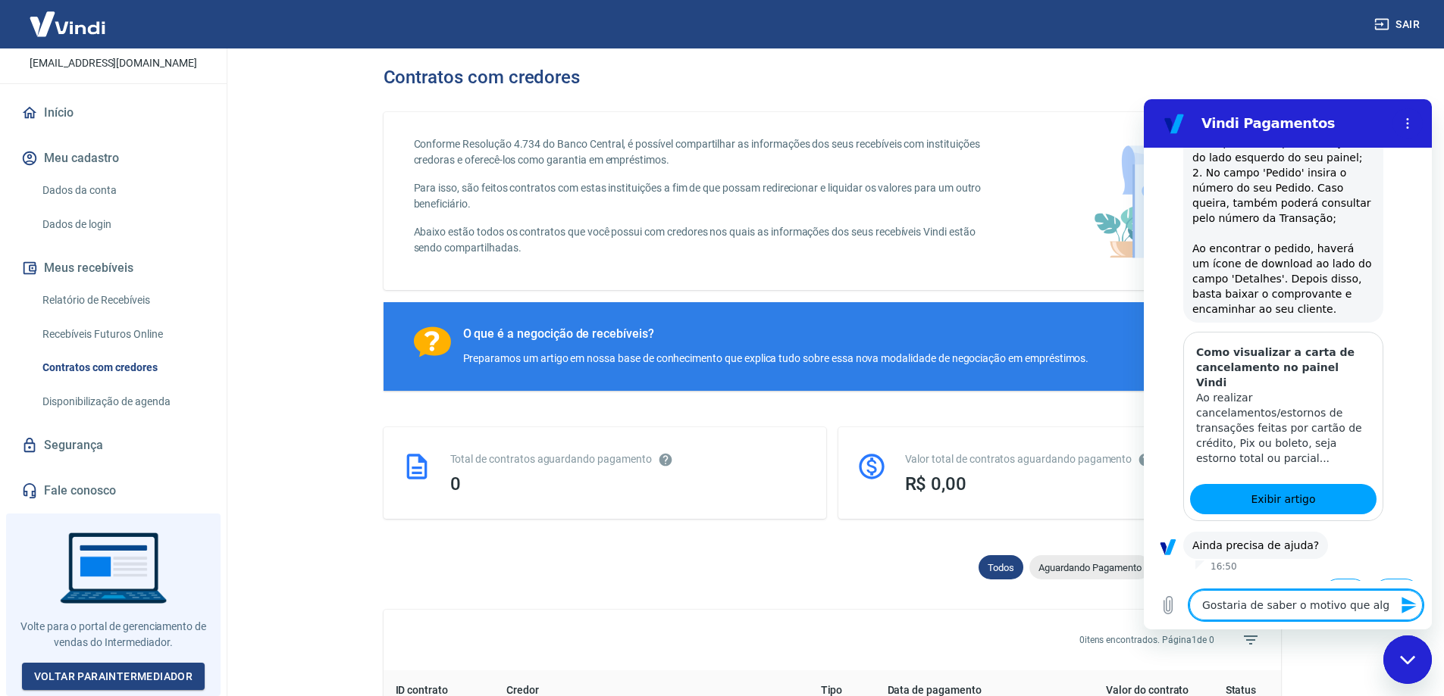
type textarea "Gostaria de saber o motivo que algu"
type textarea "x"
type textarea "Gostaria de saber o motivo que algun"
type textarea "x"
type textarea "Gostaria de saber o motivo que alguns"
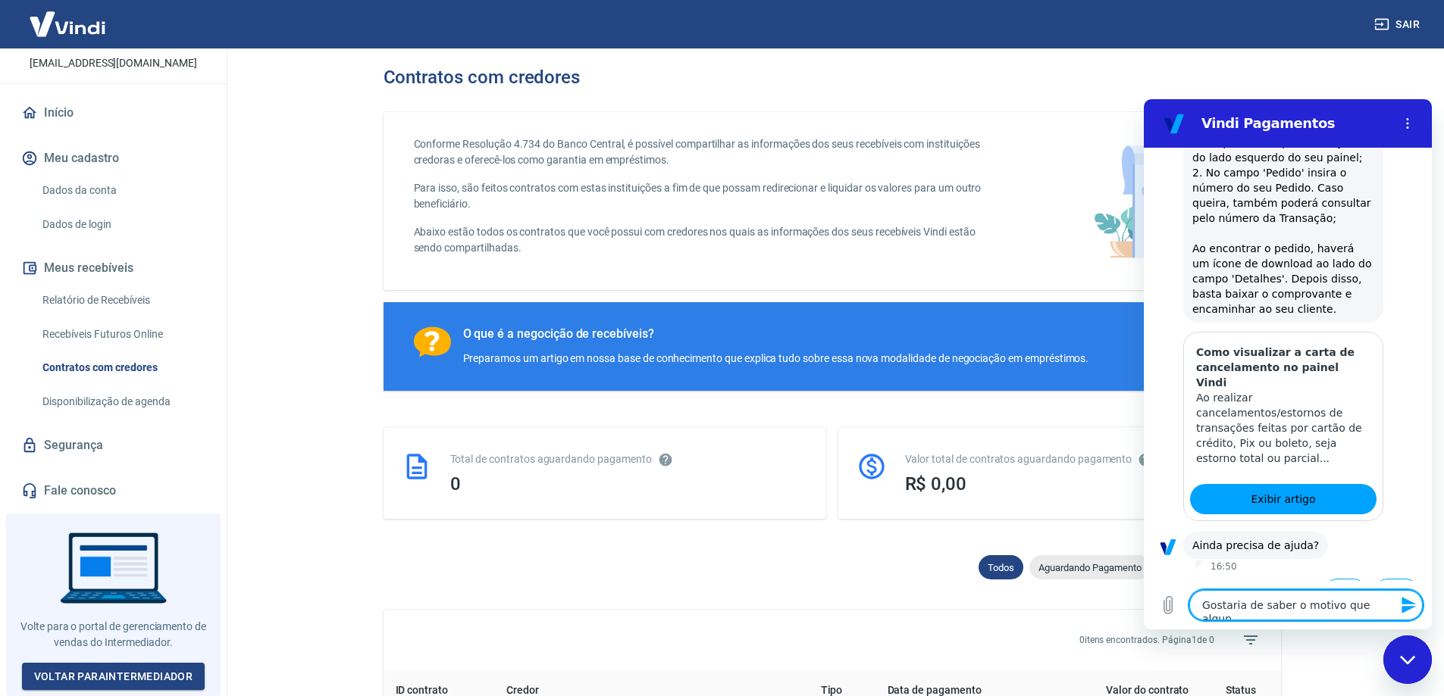
type textarea "x"
type textarea "Gostaria de saber o motivo que alguns"
type textarea "x"
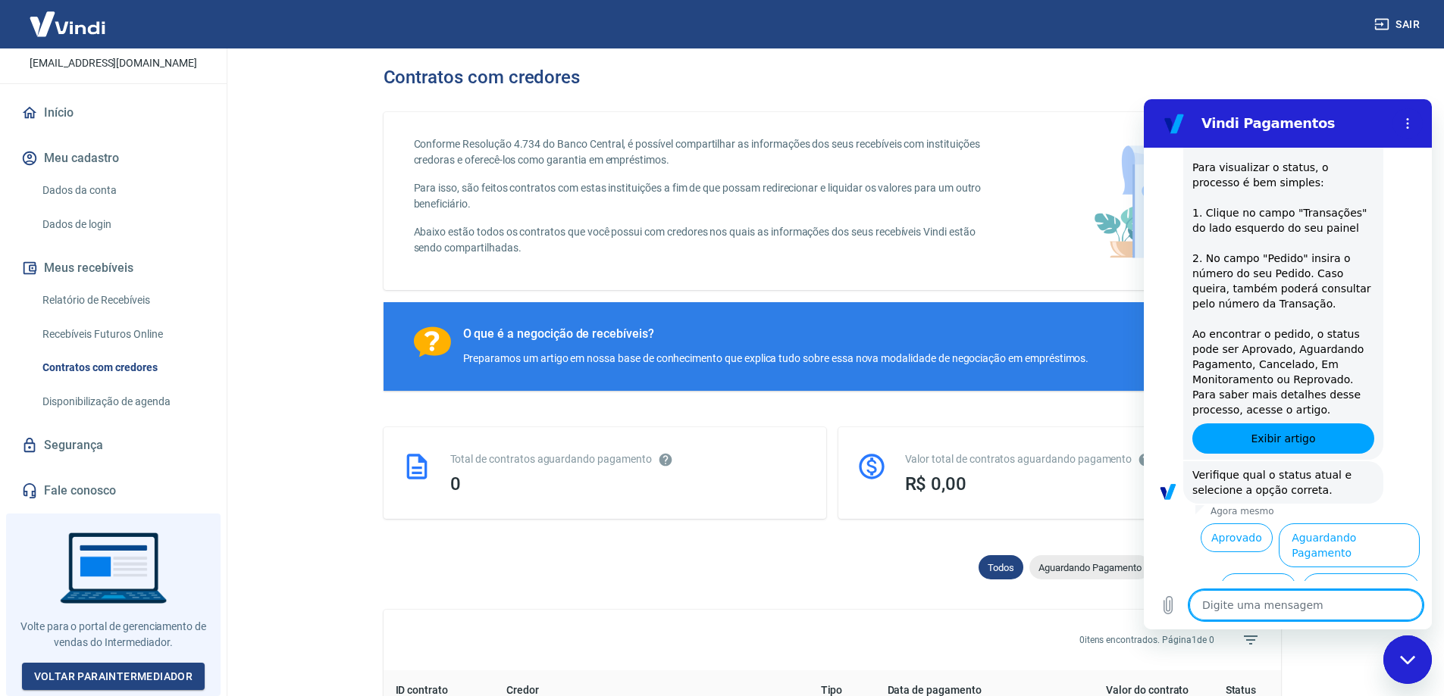
scroll to position [1668, 0]
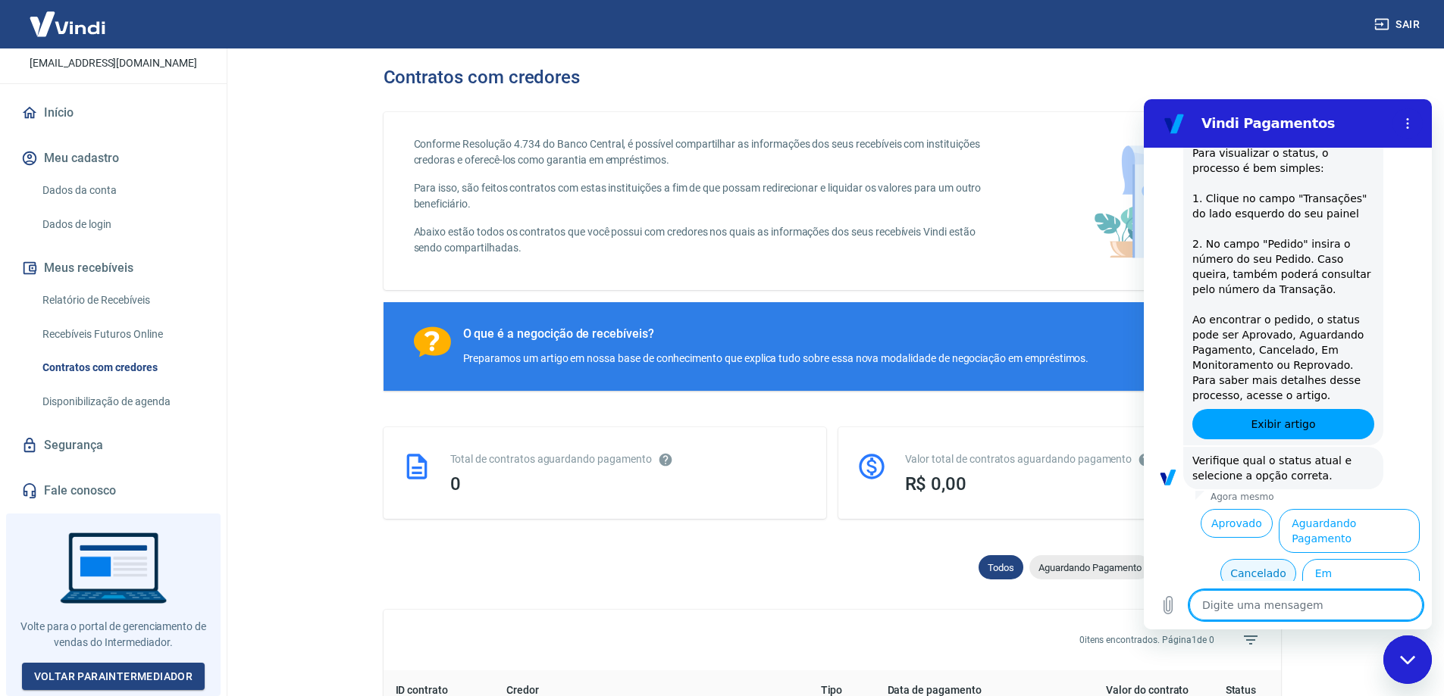
click at [1232, 559] on button "Cancelado" at bounding box center [1257, 573] width 75 height 29
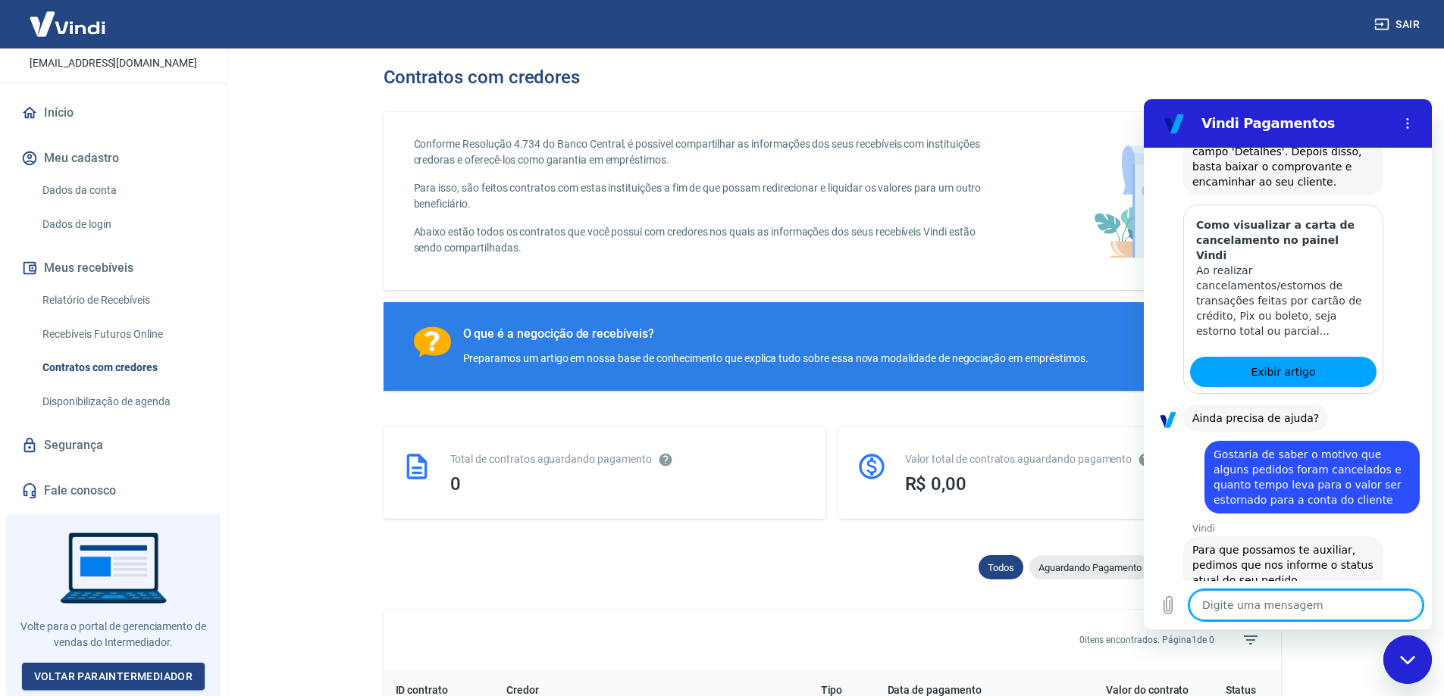
scroll to position [1227, 0]
